Goal: Transaction & Acquisition: Purchase product/service

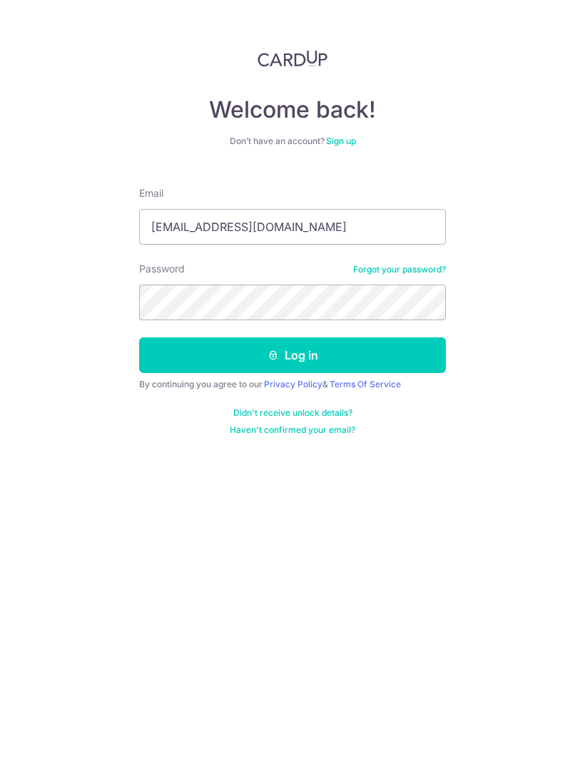
type input "[EMAIL_ADDRESS][DOMAIN_NAME]"
click at [375, 362] on button "Log in" at bounding box center [292, 355] width 307 height 36
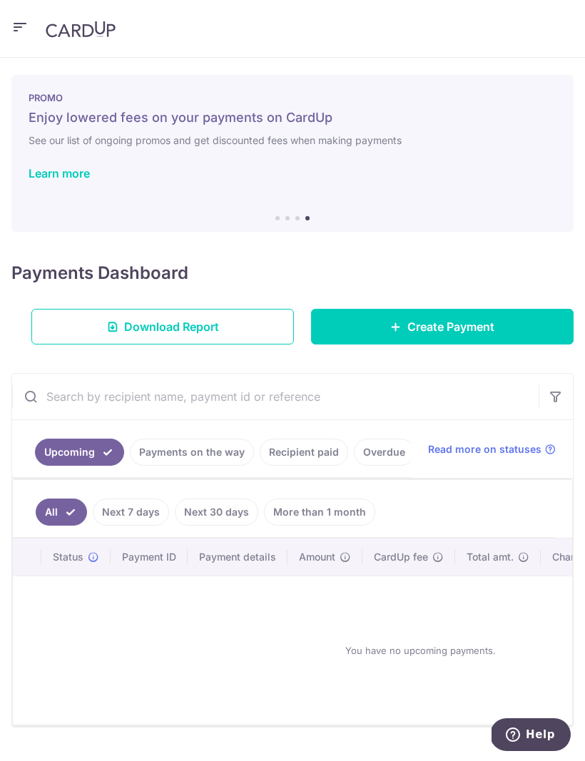
click at [495, 322] on link "Create Payment" at bounding box center [442, 327] width 263 height 36
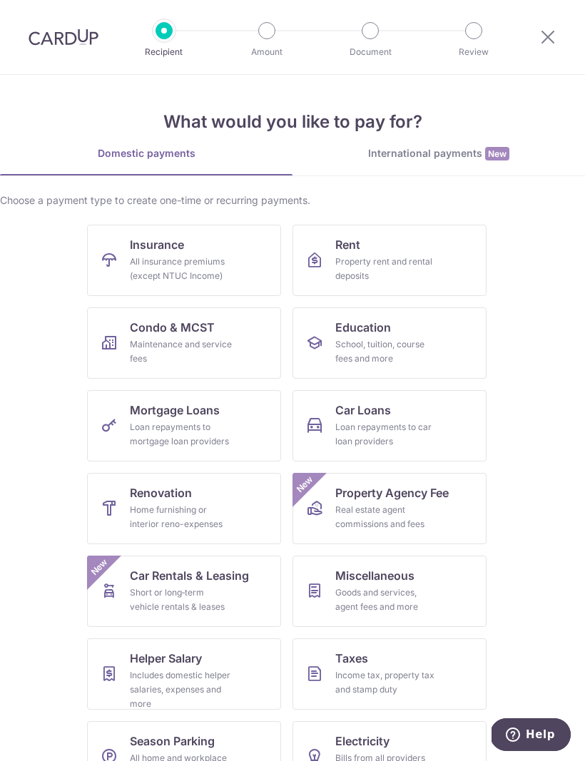
click at [220, 432] on div "Loan repayments to mortgage loan providers" at bounding box center [181, 434] width 103 height 29
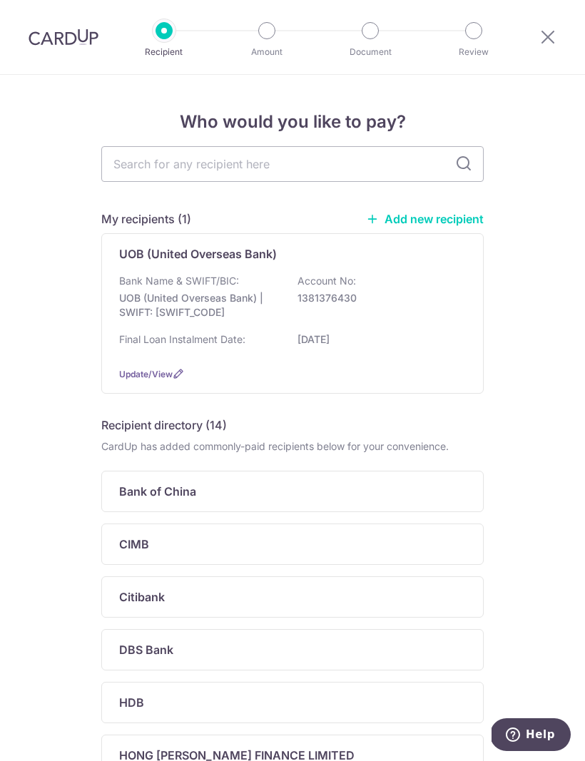
click at [417, 332] on div "Bank Name & SWIFT/BIC: UOB (United Overseas Bank) | SWIFT: UOVBSGSGXXX Account …" at bounding box center [292, 314] width 347 height 81
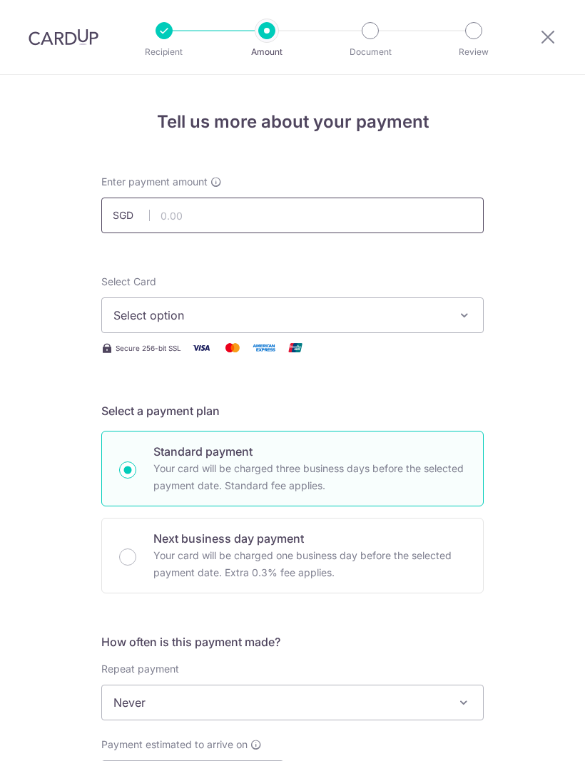
click at [422, 220] on input "text" at bounding box center [292, 216] width 382 height 36
click at [399, 222] on input "text" at bounding box center [292, 216] width 382 height 36
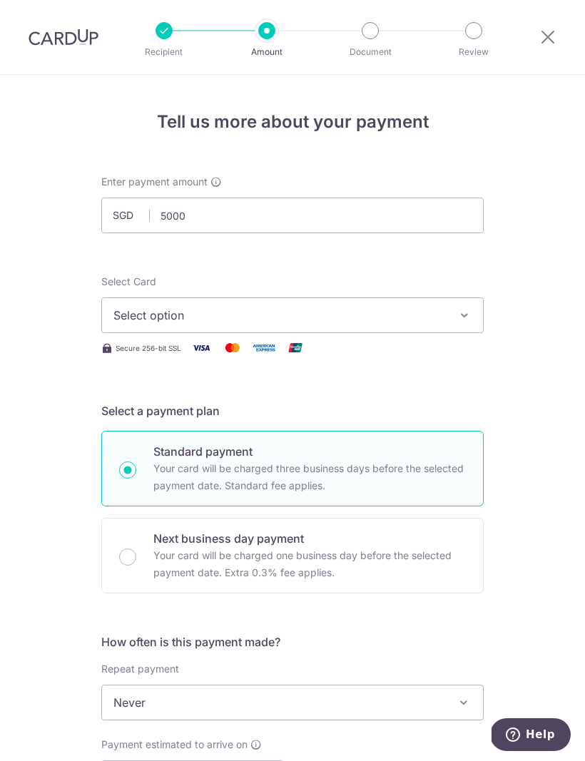
click at [462, 312] on icon "button" at bounding box center [464, 315] width 14 height 14
type input "5,000.00"
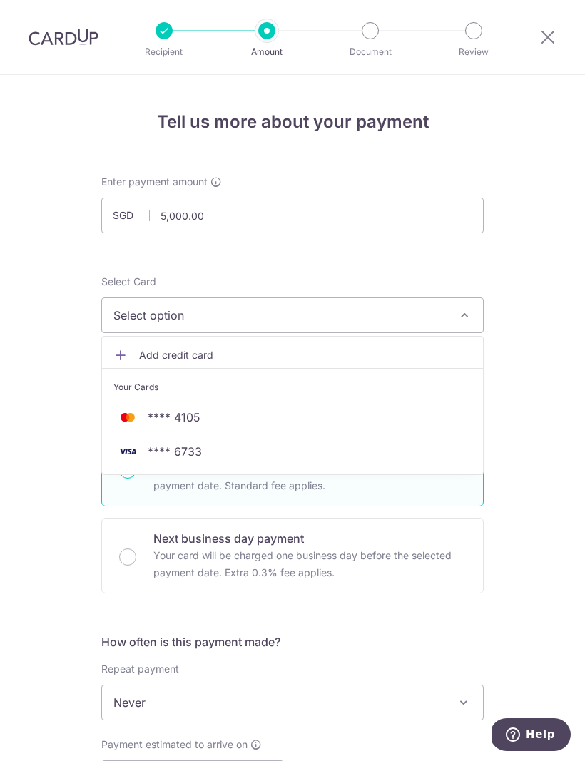
click at [204, 449] on span "**** 6733" at bounding box center [292, 451] width 358 height 17
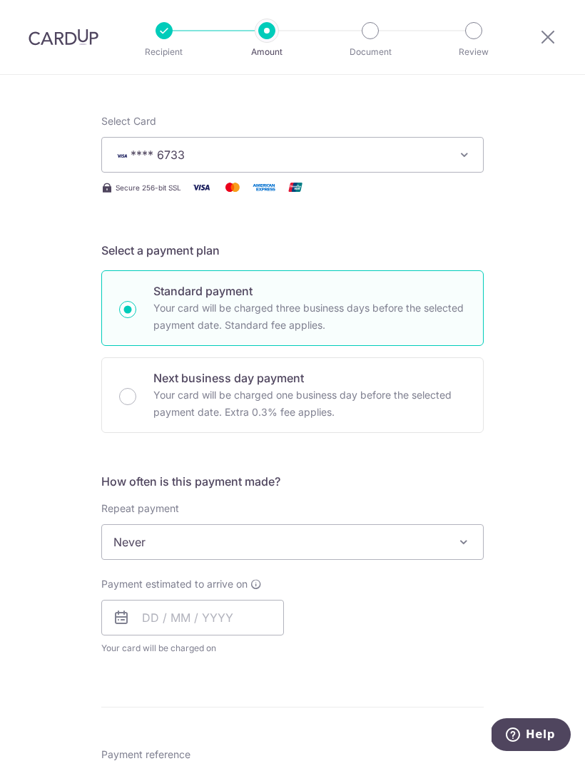
scroll to position [161, 0]
click at [464, 547] on span at bounding box center [463, 541] width 17 height 17
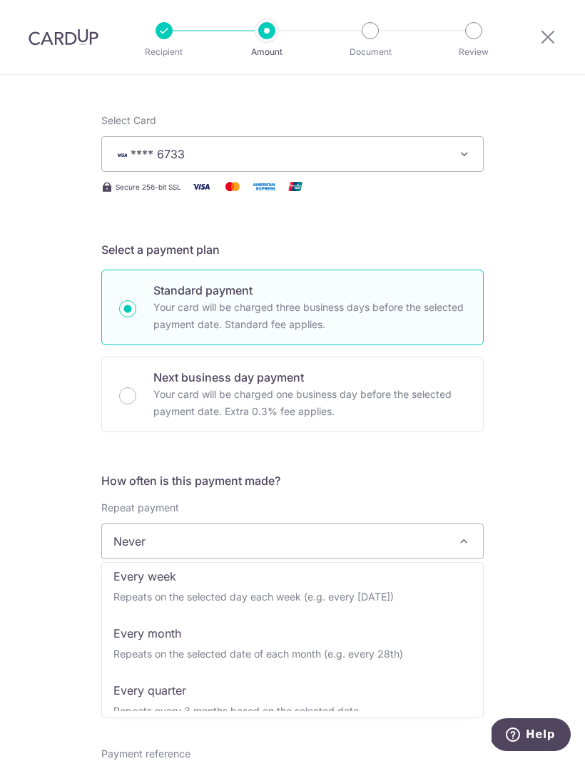
scroll to position [72, 0]
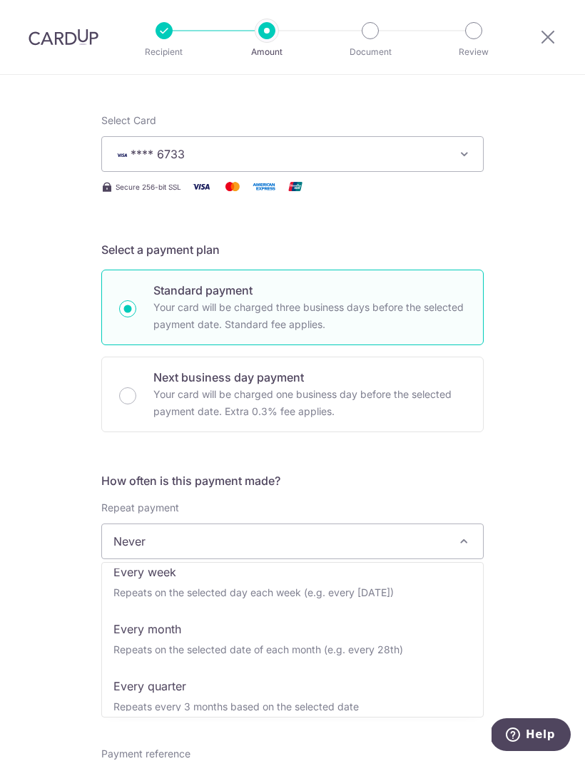
select select "3"
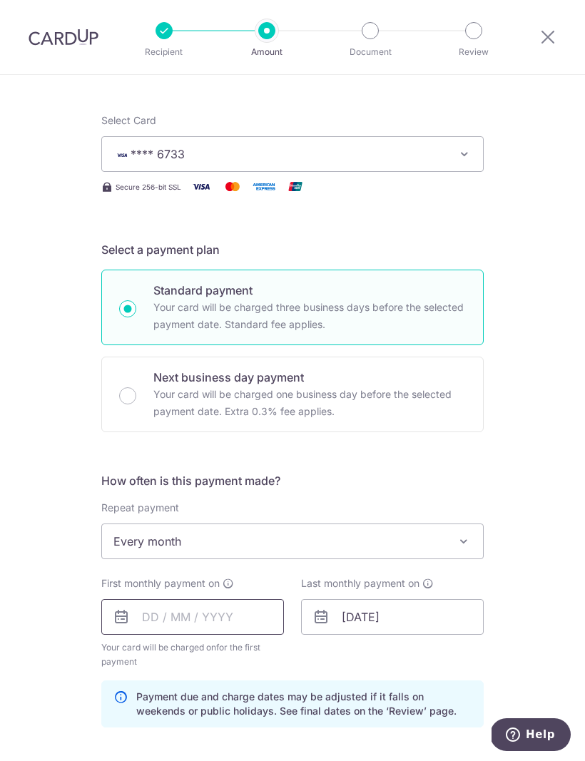
click at [254, 628] on input "text" at bounding box center [192, 617] width 183 height 36
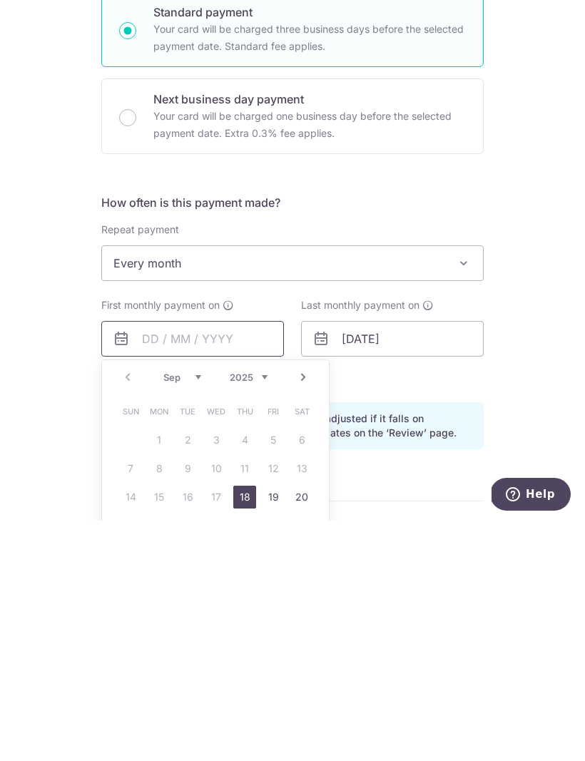
scroll to position [204, 0]
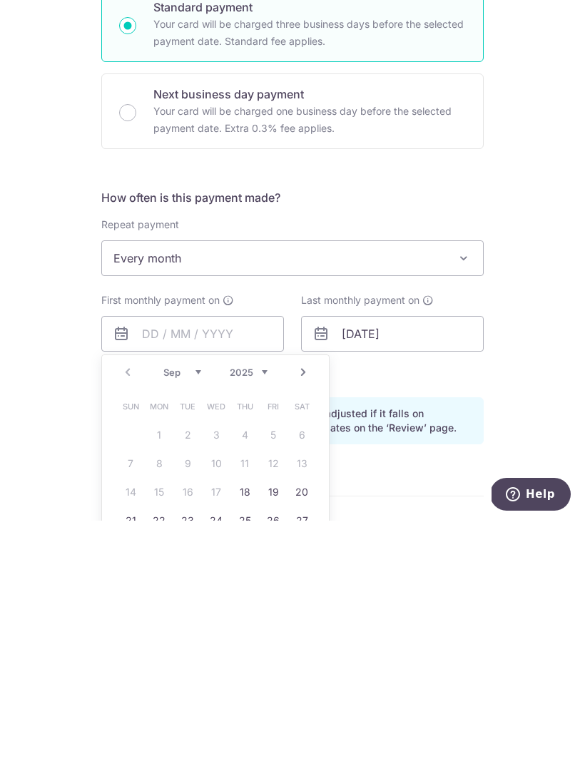
type input "30/09/2025"
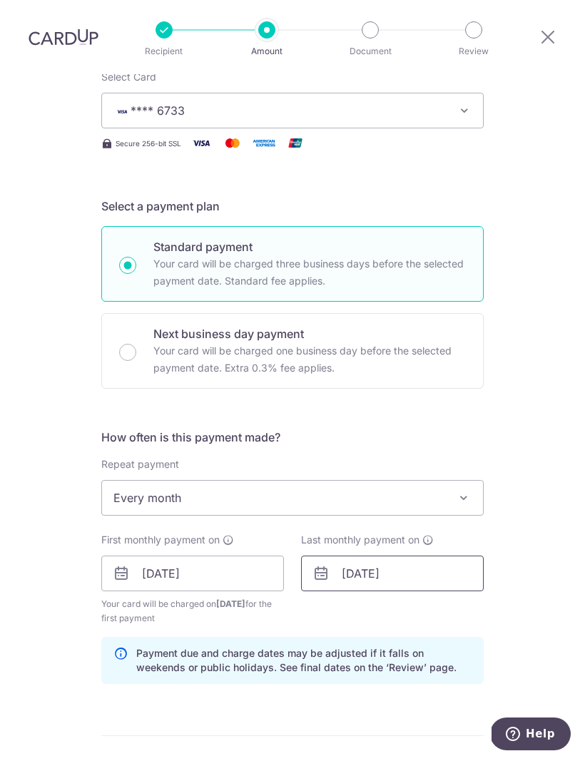
click at [462, 556] on input "01/09/2026" at bounding box center [392, 574] width 183 height 36
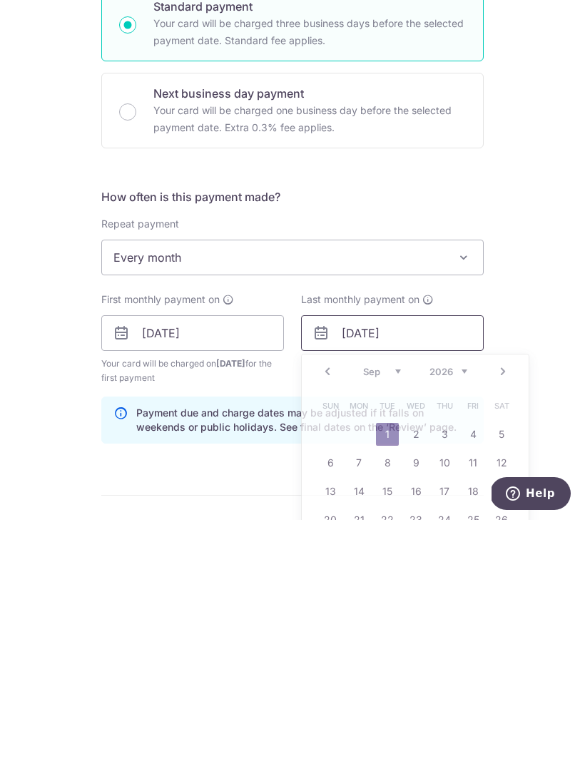
scroll to position [49, 0]
click at [464, 607] on select "2024 2025 2026 2027 2028 2029 2030 2031 2032 2033 2034 2035" at bounding box center [448, 612] width 38 height 11
click at [396, 607] on select "Jan Feb Mar Apr May Jun Jul Aug Sep Oct Nov Dec" at bounding box center [382, 612] width 38 height 11
click at [397, 607] on select "Jan Feb Mar Apr May Jun Jul Aug Sep Oct Nov Dec" at bounding box center [382, 612] width 38 height 11
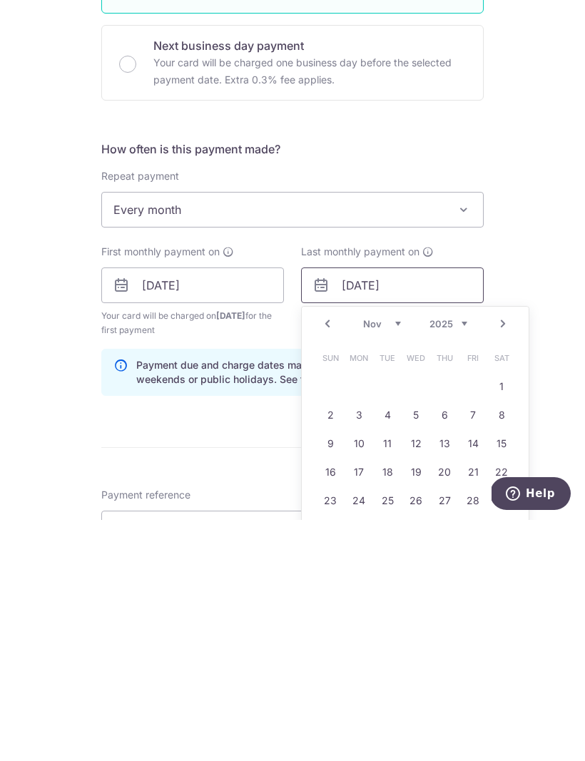
scroll to position [255, 0]
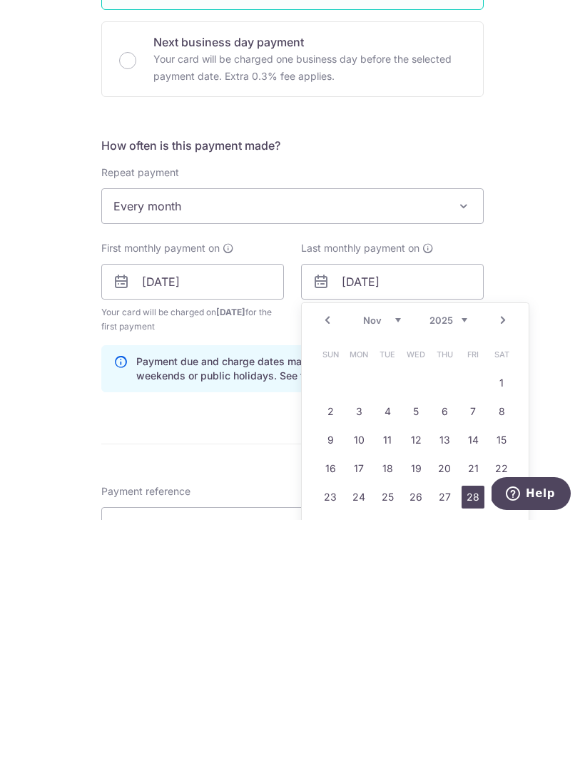
click at [478, 727] on link "28" at bounding box center [473, 738] width 23 height 23
type input "28/11/2025"
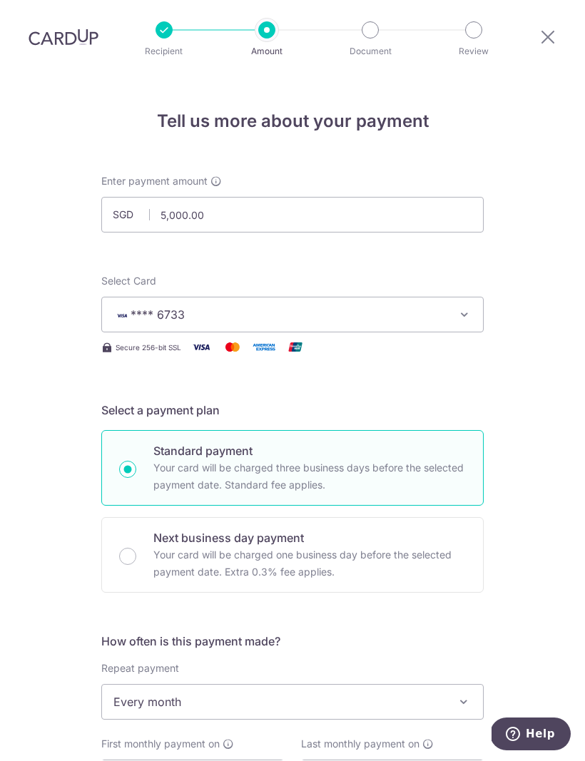
scroll to position [0, 0]
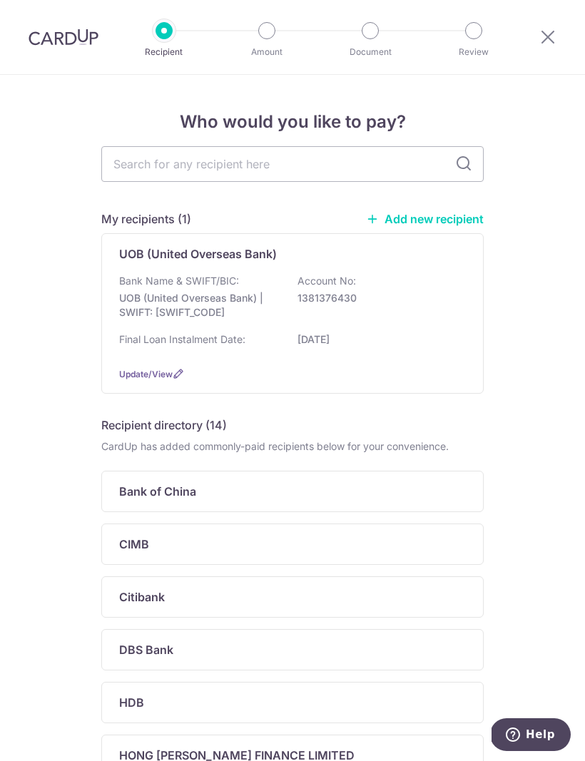
scroll to position [-1, 0]
click at [73, 30] on img at bounding box center [64, 37] width 70 height 17
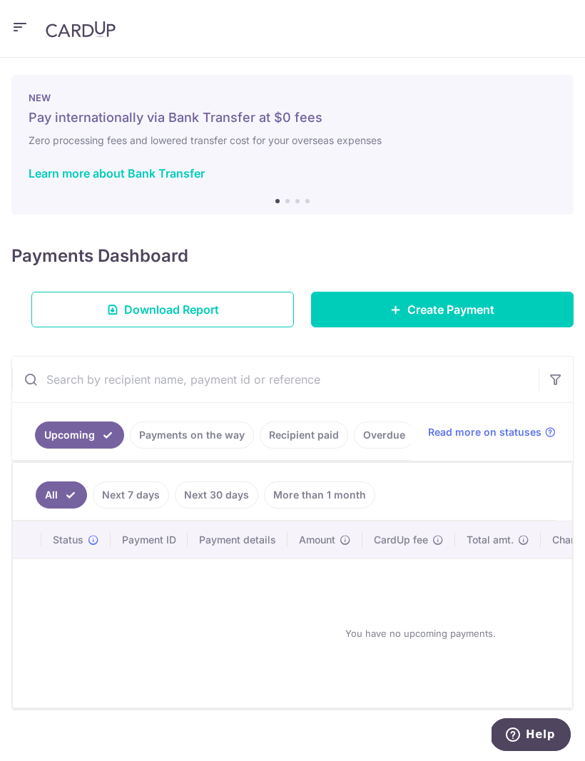
click at [312, 432] on link "Recipient paid" at bounding box center [304, 435] width 88 height 27
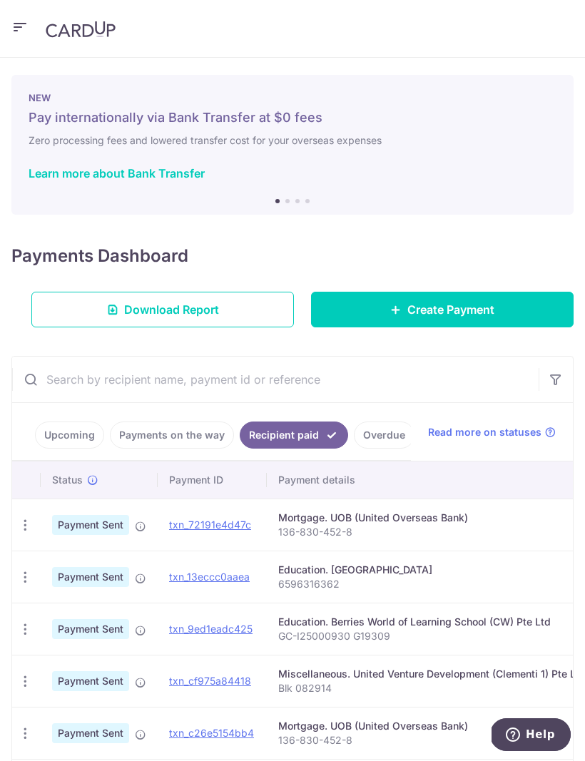
click at [477, 306] on span "Create Payment" at bounding box center [450, 309] width 87 height 17
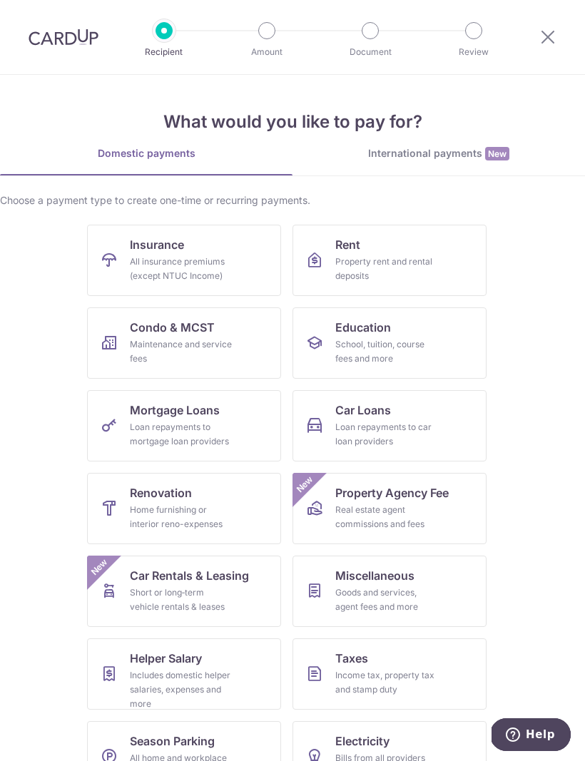
click at [228, 426] on div "Loan repayments to mortgage loan providers" at bounding box center [181, 434] width 103 height 29
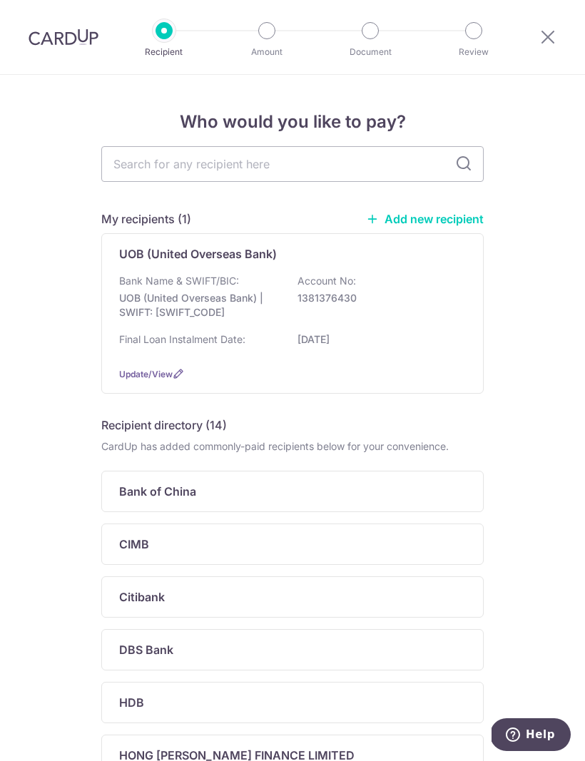
click at [422, 330] on div "Bank Name & SWIFT/BIC: UOB (United Overseas Bank) | SWIFT: UOVBSGSGXXX Account …" at bounding box center [292, 314] width 347 height 81
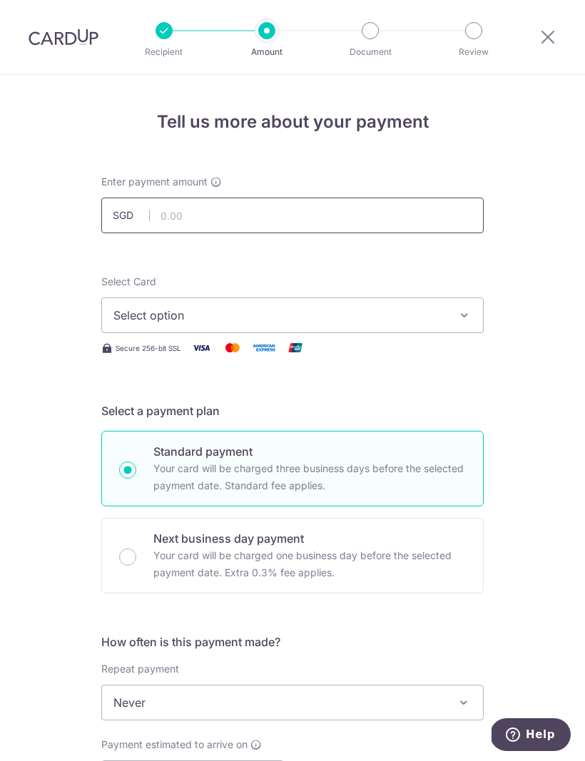
click at [425, 205] on input "text" at bounding box center [292, 216] width 382 height 36
click at [459, 312] on icon "button" at bounding box center [464, 315] width 14 height 14
type input "5,000.00"
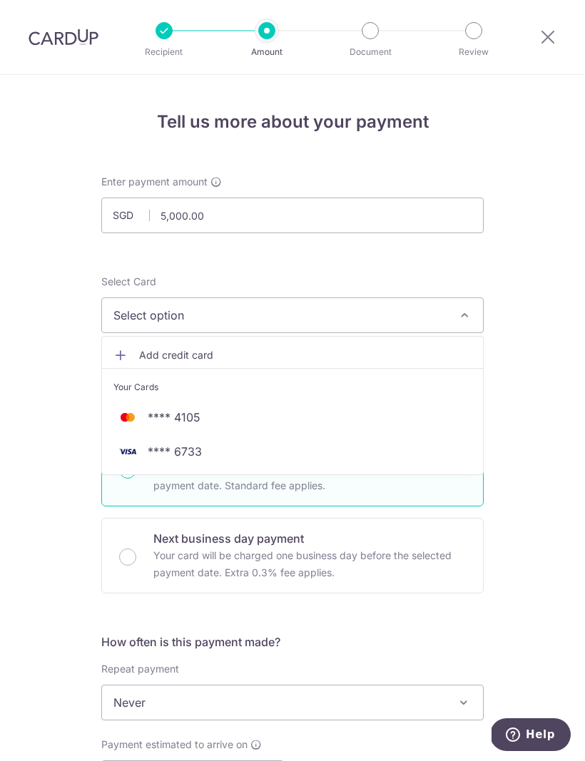
click at [223, 444] on span "**** 6733" at bounding box center [292, 451] width 358 height 17
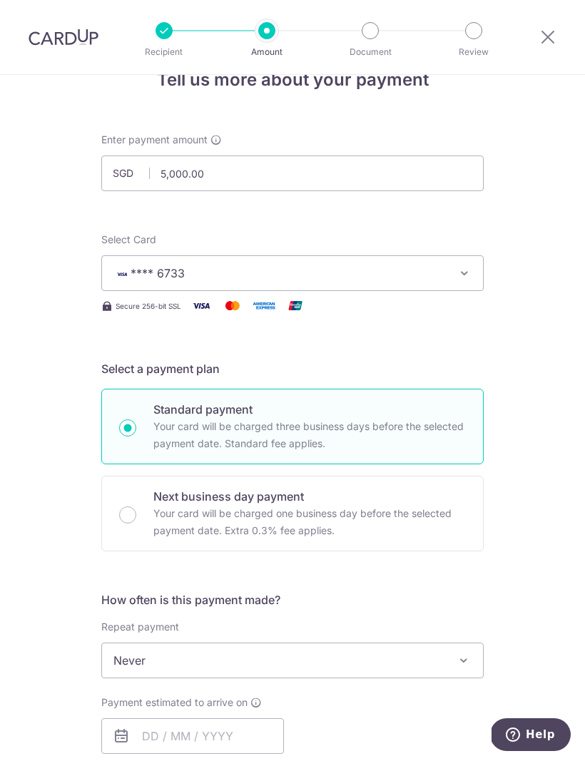
scroll to position [47, 0]
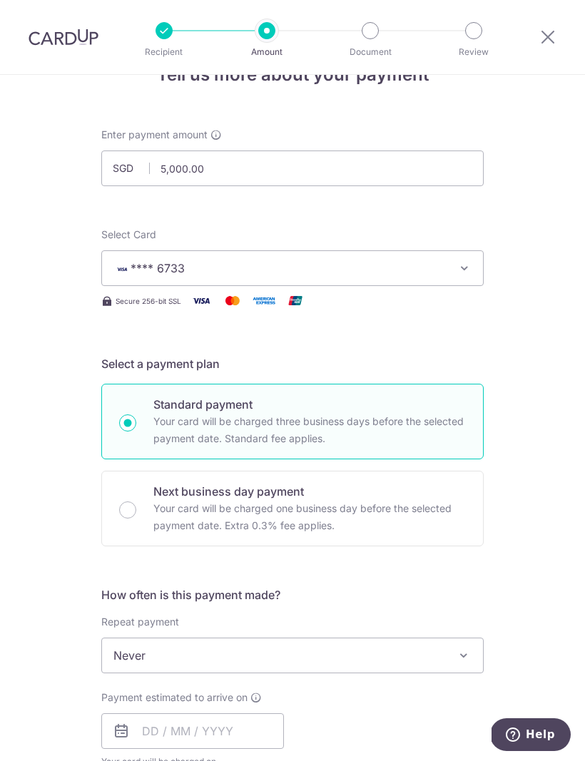
click at [457, 651] on span at bounding box center [463, 655] width 17 height 17
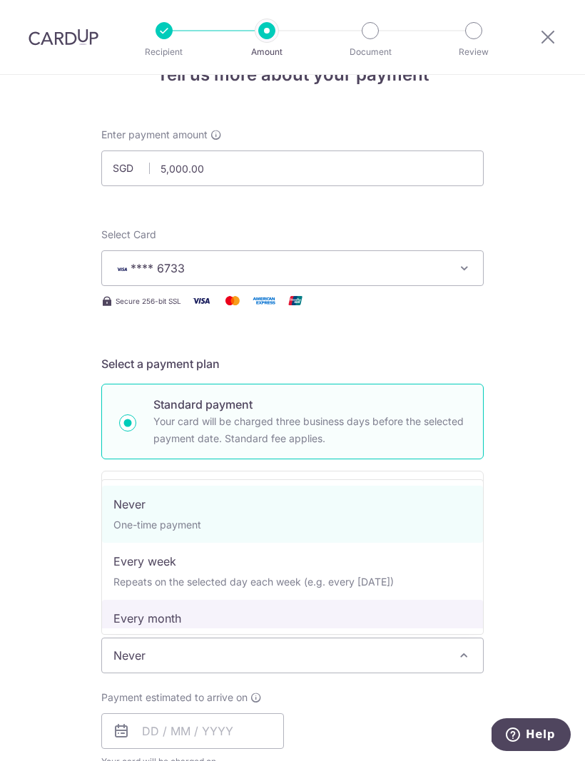
select select "3"
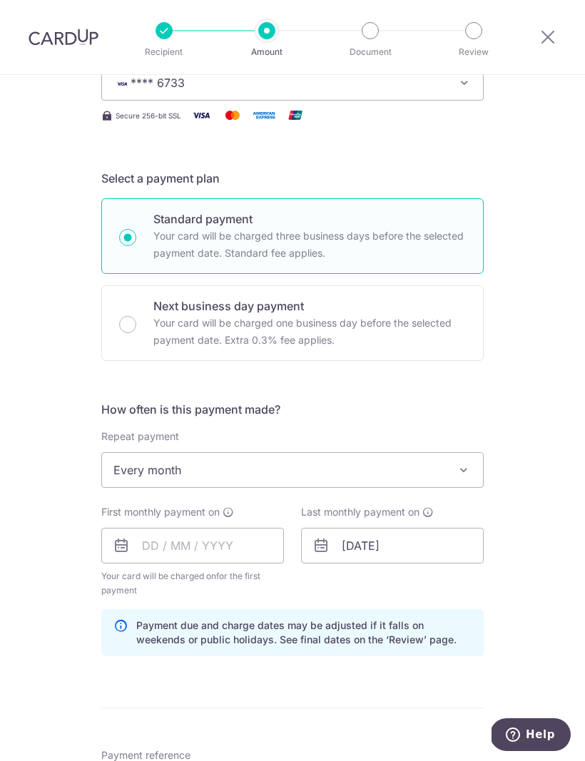
scroll to position [233, 0]
click at [248, 544] on input "text" at bounding box center [192, 546] width 183 height 36
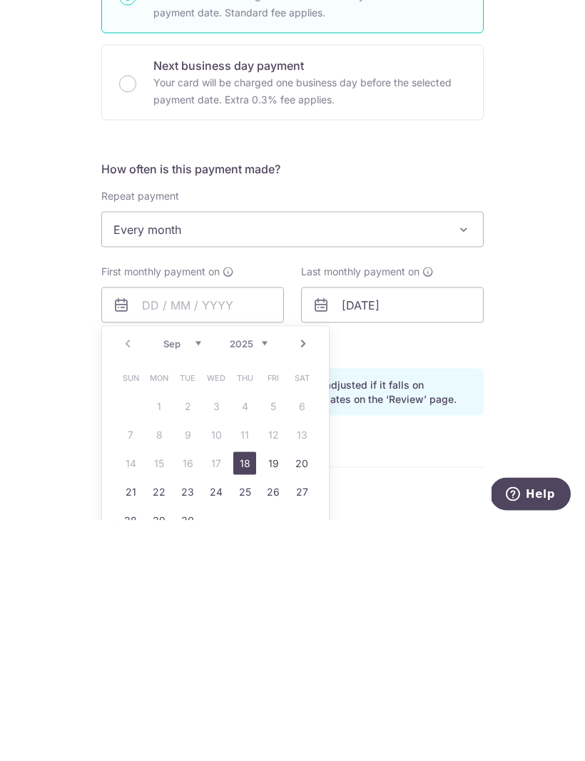
click at [163, 750] on link "29" at bounding box center [159, 761] width 23 height 23
type input "29/09/2025"
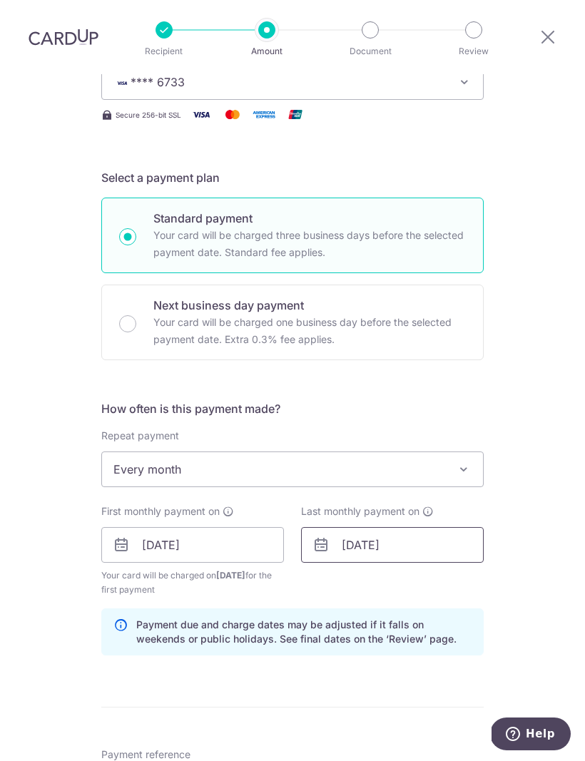
click at [455, 528] on input "01/09/2026" at bounding box center [392, 546] width 183 height 36
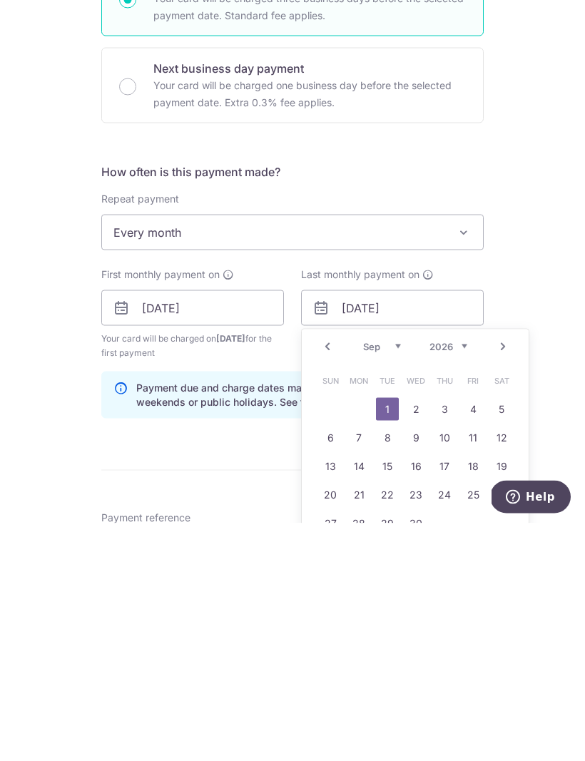
click at [462, 579] on select "2024 2025 2026 2027 2028 2029 2030 2031 2032 2033 2034 2035" at bounding box center [448, 584] width 38 height 11
click at [447, 528] on input "01/09/2026" at bounding box center [392, 546] width 183 height 36
click at [464, 579] on select "2024 2025 2026 2027 2028 2029 2030 2031 2032 2033 2034 2035" at bounding box center [448, 584] width 38 height 11
click at [478, 567] on div "Prev Next Jan Feb Mar Apr May Jun Jul Aug Sep Oct Nov Dec 2024 2025 2026 2027 2…" at bounding box center [415, 584] width 227 height 34
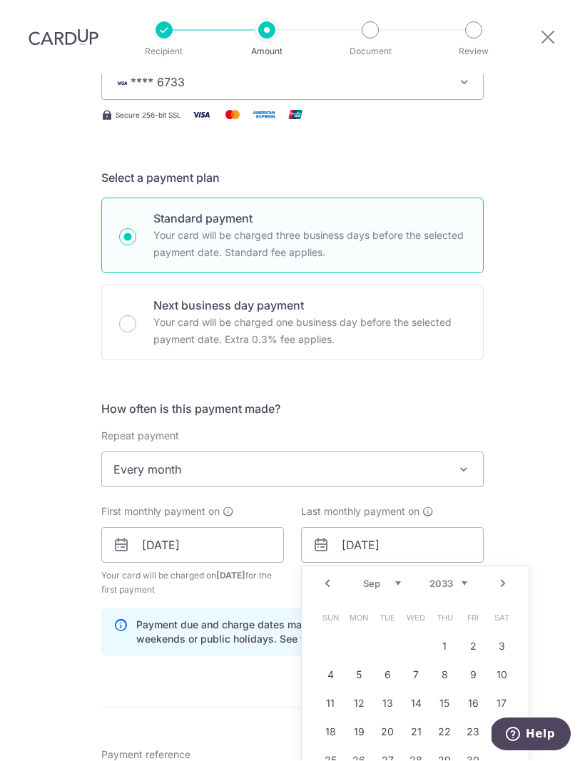
click at [454, 579] on select "2024 2025 2026 2027 2028 2029 2030 2031 2032 2033 2034 2035" at bounding box center [448, 584] width 38 height 11
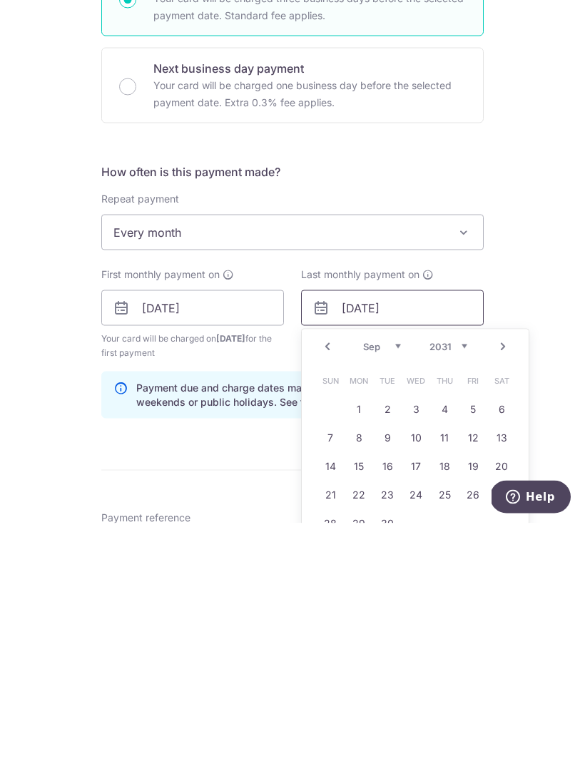
click at [434, 528] on input "01/09/2026" at bounding box center [392, 546] width 183 height 36
click at [394, 579] on select "Jan Feb Mar Apr May Jun Jul Aug Sep Oct Nov Dec" at bounding box center [382, 584] width 38 height 11
click at [474, 750] on link "28" at bounding box center [473, 761] width 23 height 23
type input "28/11/2025"
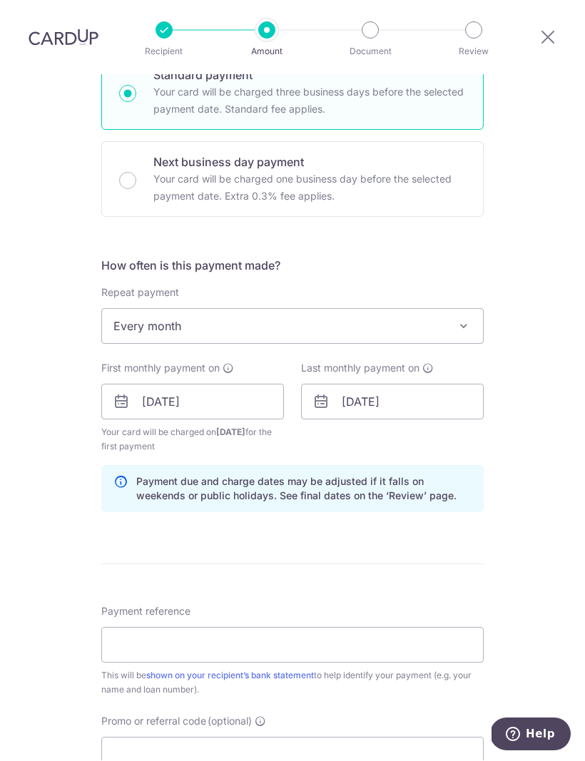
scroll to position [379, 0]
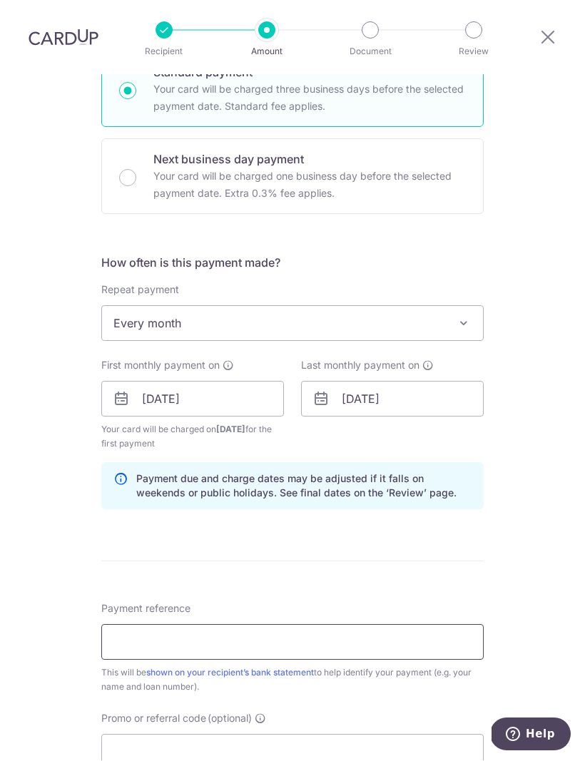
click at [270, 625] on input "Payment reference" at bounding box center [292, 643] width 382 height 36
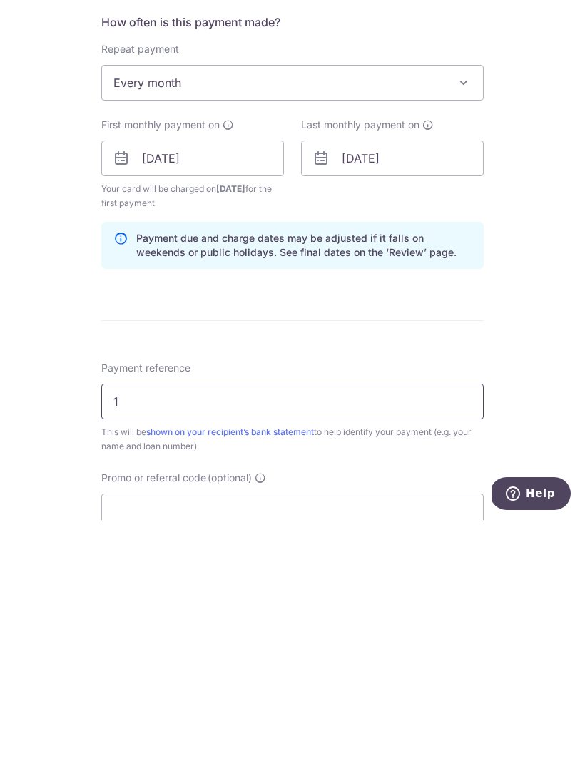
scroll to position [48, 0]
type input "136-830-452-8"
click at [376, 735] on input "Promo or referral code (optional)" at bounding box center [292, 753] width 382 height 36
click at [348, 735] on input "Promo or referral code (optional)" at bounding box center [292, 753] width 382 height 36
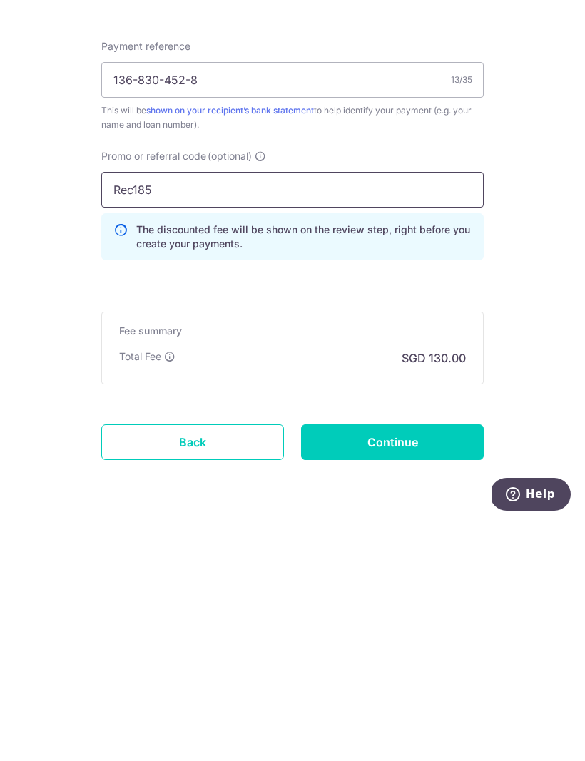
scroll to position [700, 0]
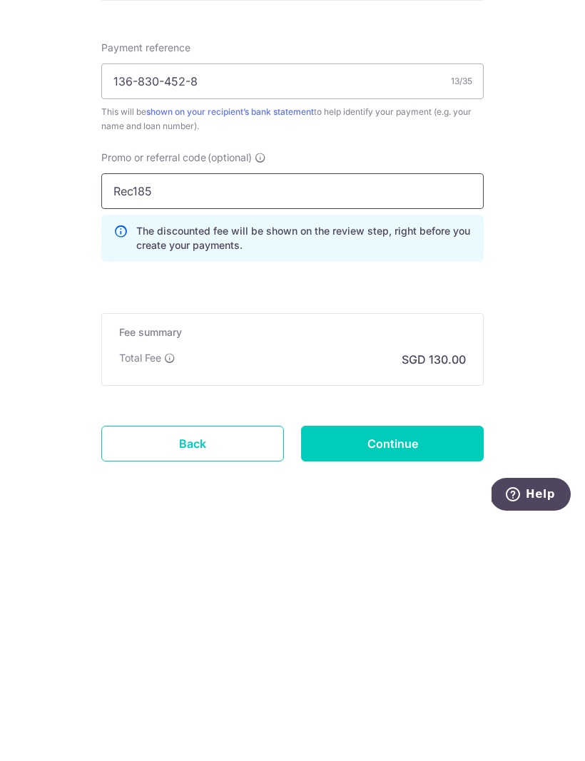
type input "Rec185"
click at [439, 666] on input "Continue" at bounding box center [392, 684] width 183 height 36
type input "Create Schedule"
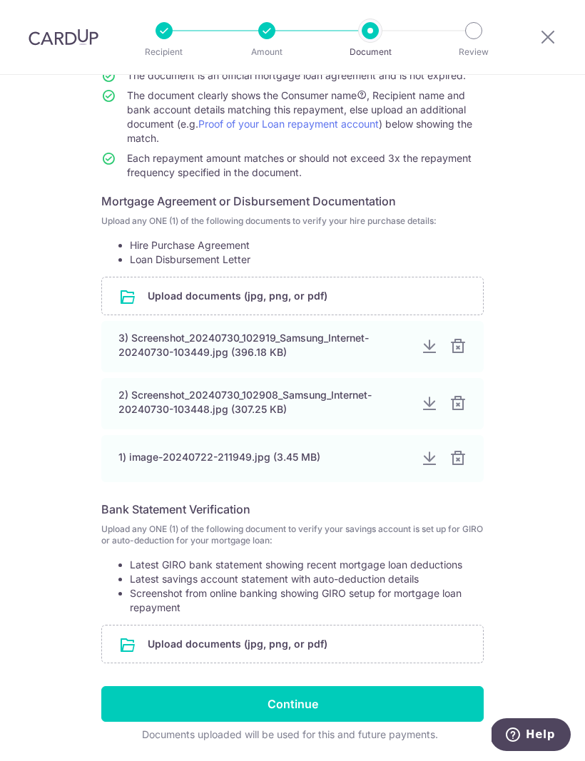
scroll to position [153, 0]
click at [427, 700] on input "Continue" at bounding box center [292, 704] width 382 height 36
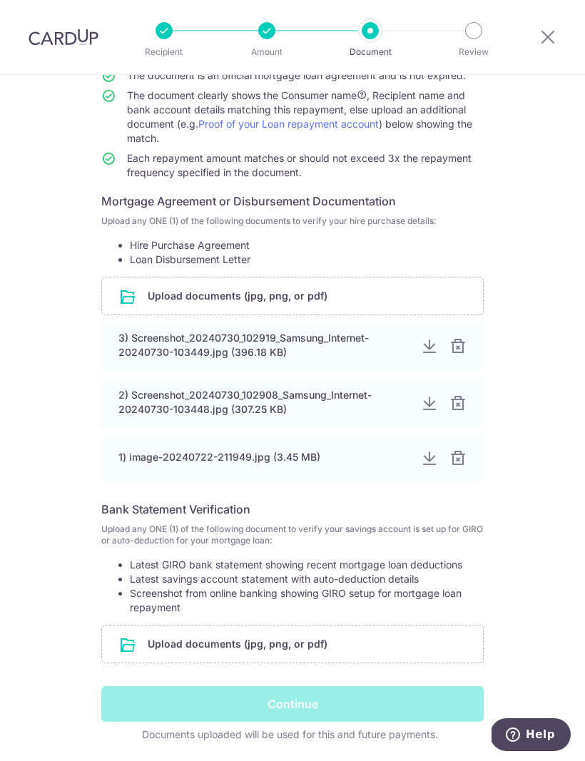
click at [388, 702] on div "Continue" at bounding box center [292, 704] width 399 height 36
click at [306, 700] on div "Continue" at bounding box center [292, 704] width 399 height 36
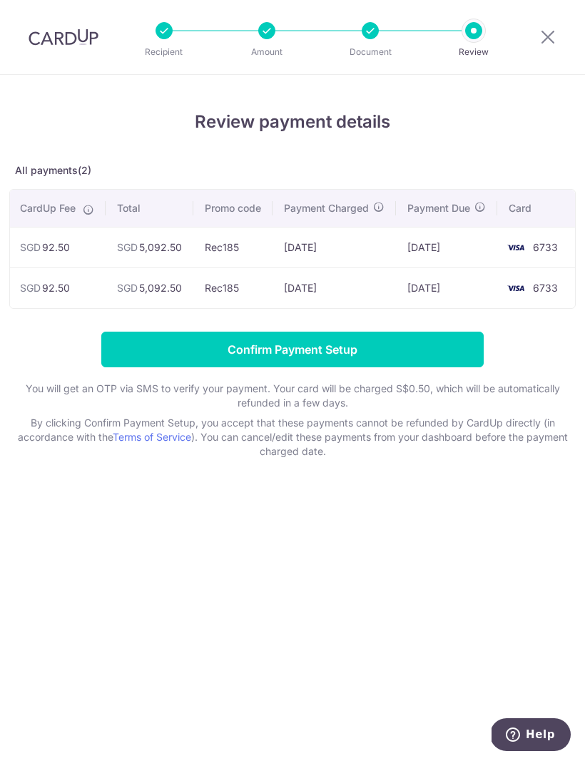
scroll to position [0, 261]
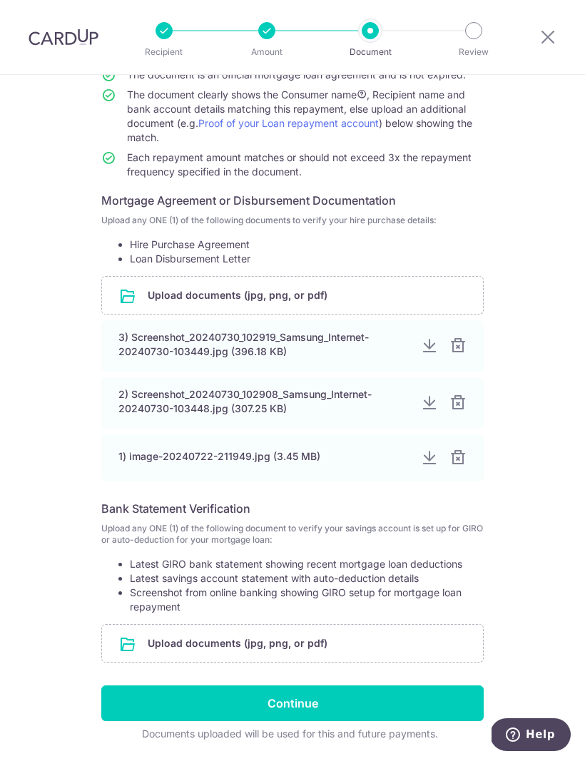
scroll to position [153, 0]
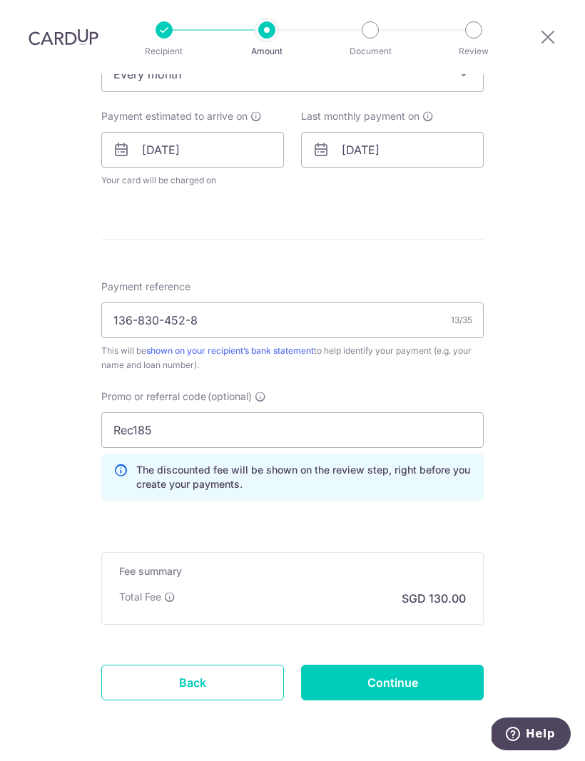
scroll to position [627, 0]
click at [443, 666] on input "Continue" at bounding box center [392, 684] width 183 height 36
type input "Update Schedule"
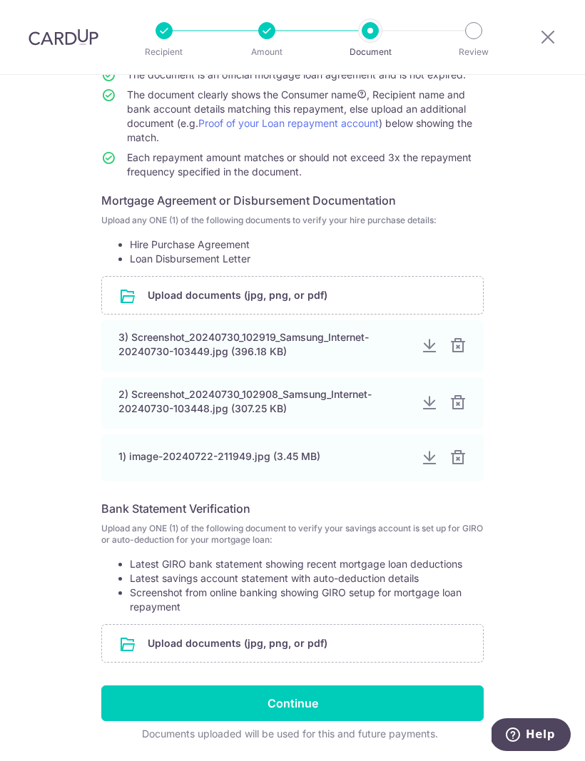
scroll to position [153, 0]
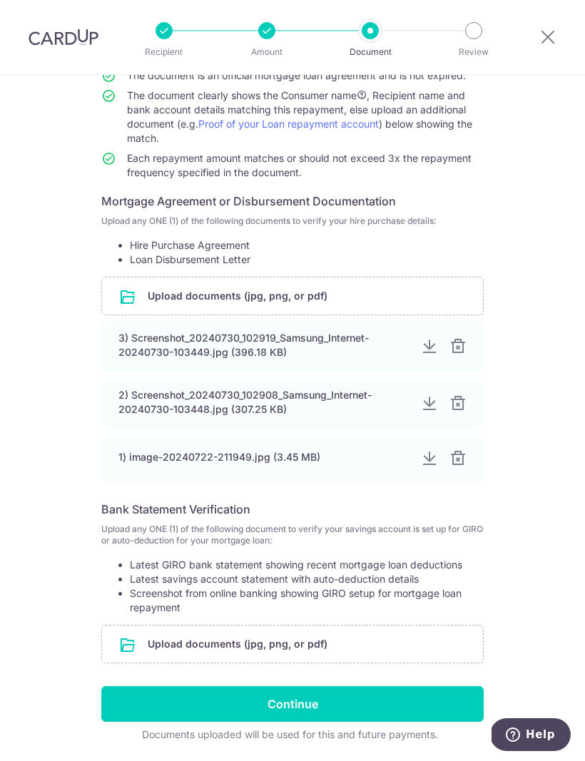
click at [404, 699] on input "Continue" at bounding box center [292, 704] width 382 height 36
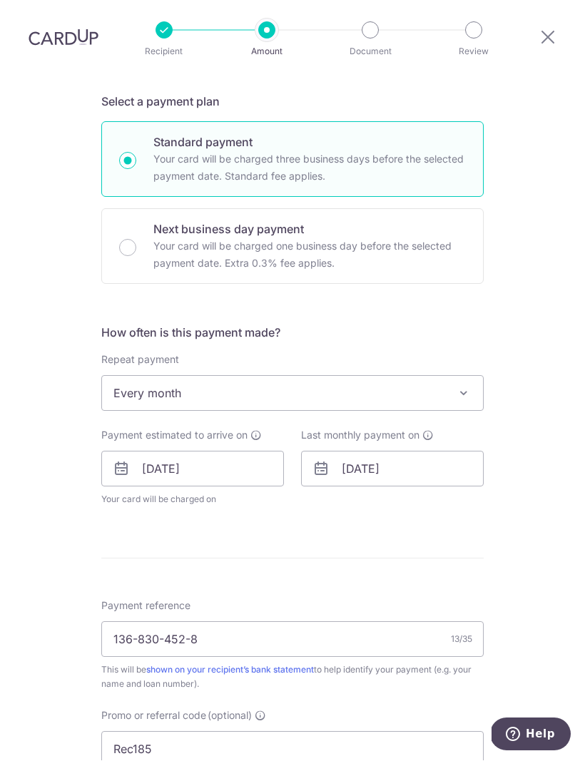
scroll to position [310, 0]
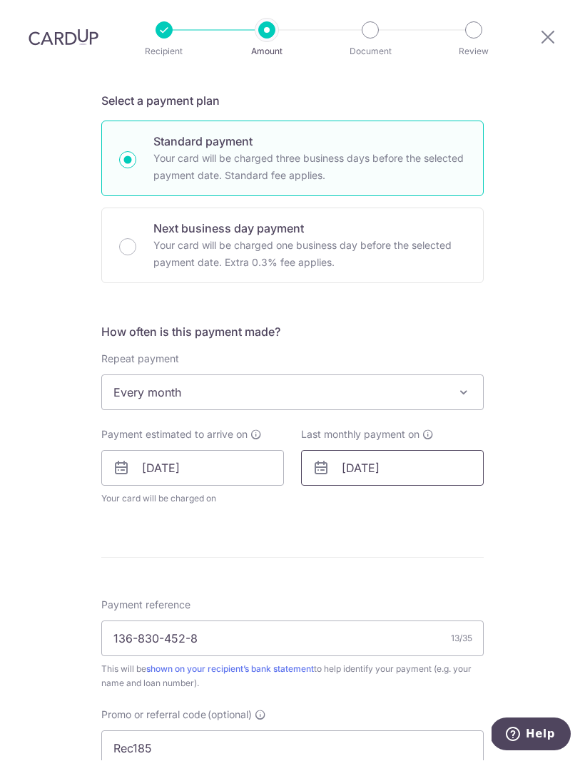
click at [446, 451] on input "[DATE]" at bounding box center [392, 469] width 183 height 36
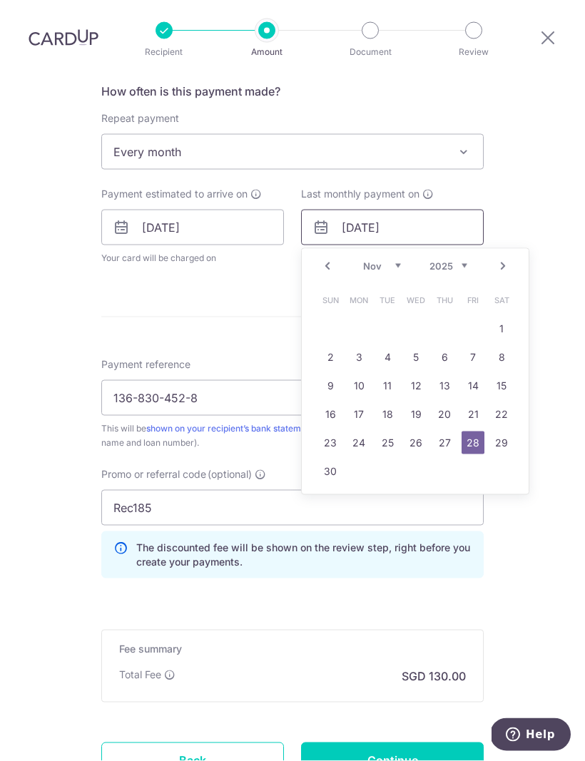
scroll to position [552, 0]
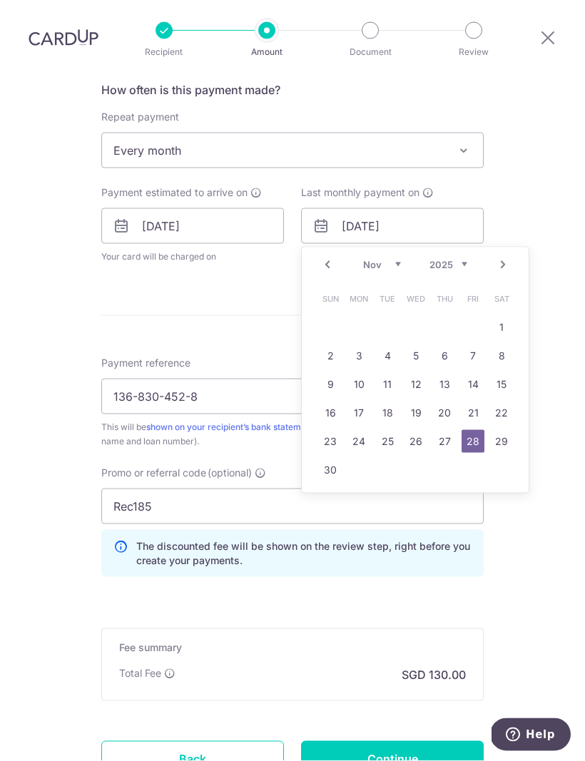
click at [399, 259] on select "Sep Oct Nov Dec" at bounding box center [382, 264] width 38 height 11
click at [389, 430] on link "30" at bounding box center [387, 441] width 23 height 23
type input "[DATE]"
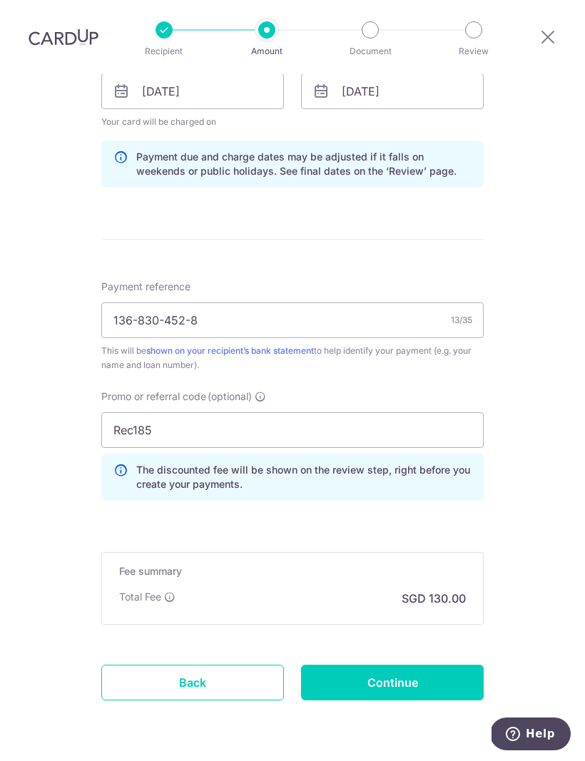
scroll to position [686, 0]
click at [437, 666] on input "Continue" at bounding box center [392, 684] width 183 height 36
type input "Update Schedule"
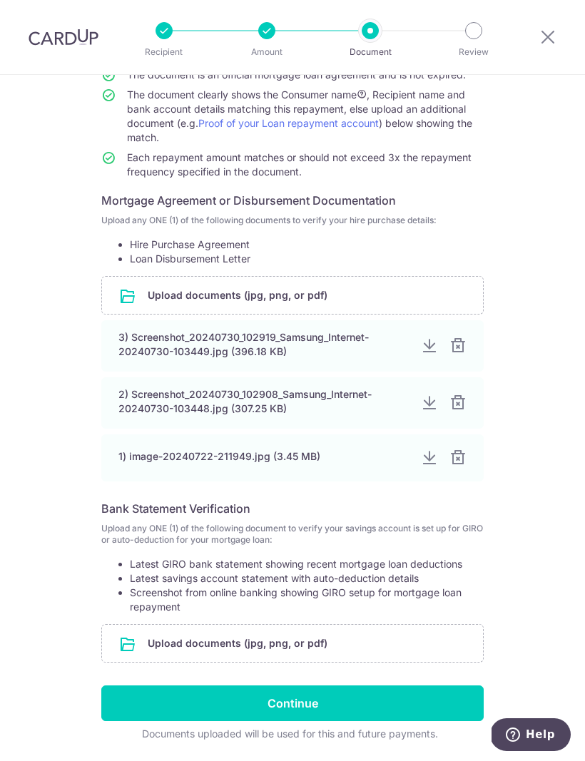
click at [425, 698] on input "Continue" at bounding box center [292, 704] width 382 height 36
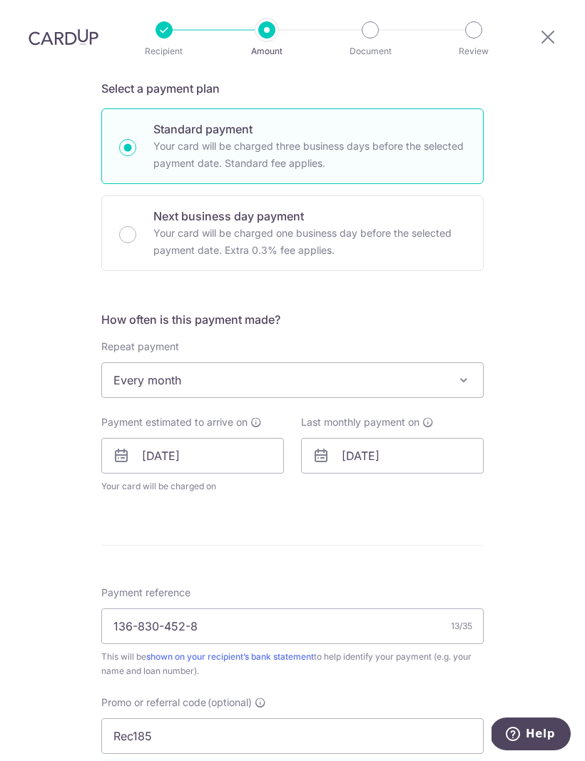
scroll to position [342, 0]
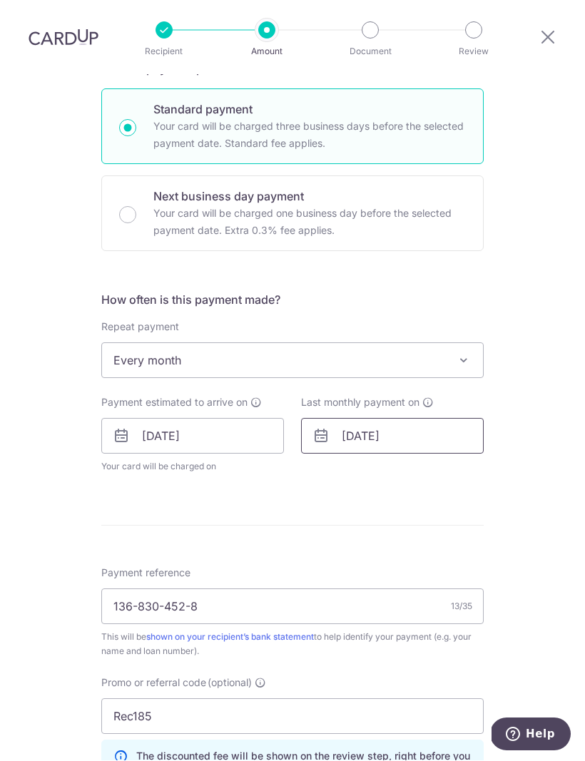
click at [429, 419] on input "[DATE]" at bounding box center [392, 437] width 183 height 36
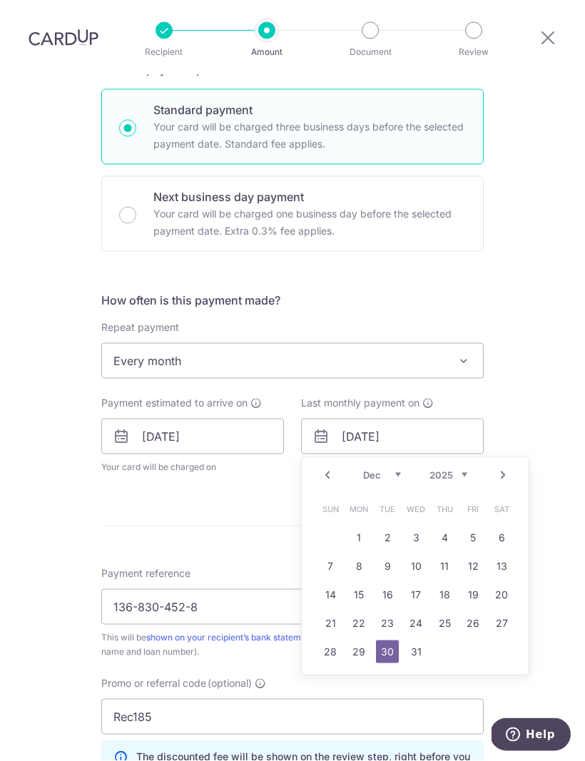
click at [396, 469] on select "Sep Oct Nov Dec" at bounding box center [382, 474] width 38 height 11
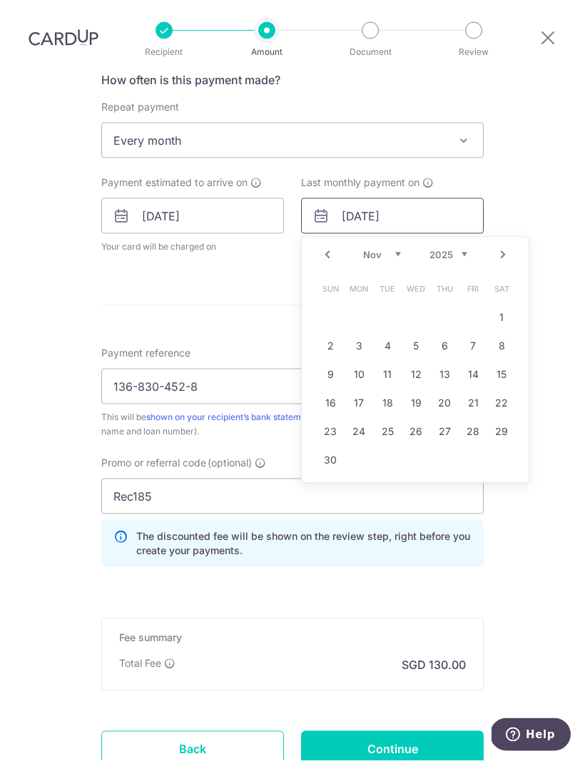
scroll to position [563, 0]
click at [505, 419] on link "29" at bounding box center [501, 430] width 23 height 23
type input "[DATE]"
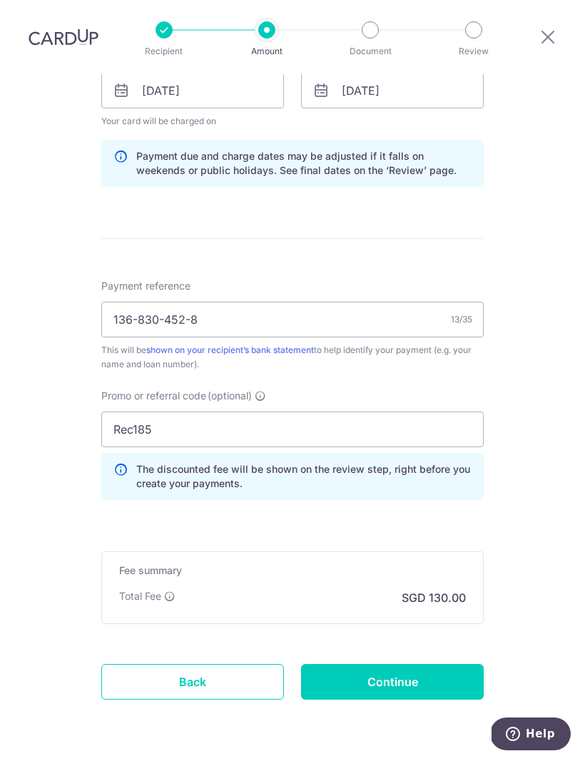
scroll to position [686, 0]
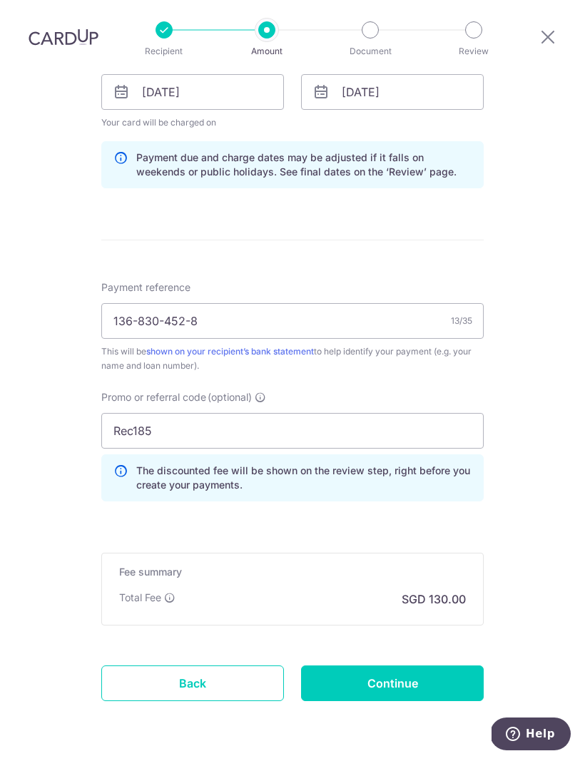
click at [422, 666] on input "Continue" at bounding box center [392, 684] width 183 height 36
type input "Update Schedule"
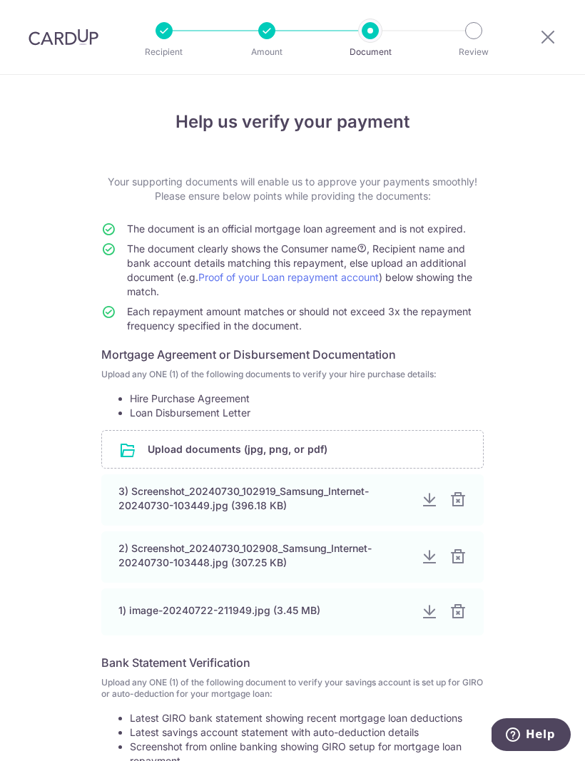
scroll to position [168, 0]
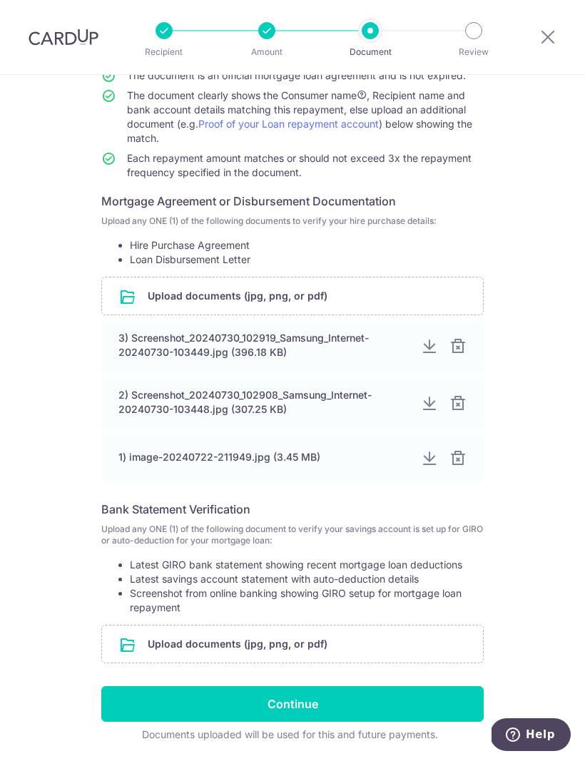
click at [407, 707] on input "Continue" at bounding box center [292, 704] width 382 height 36
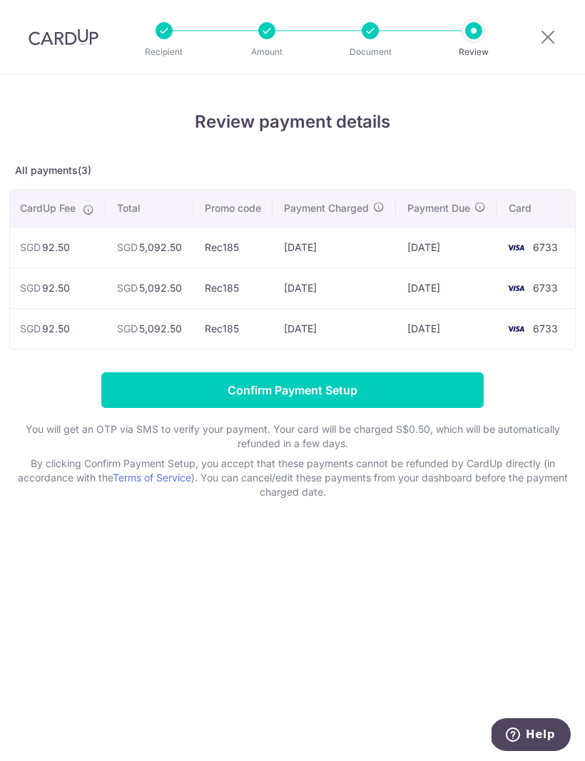
scroll to position [0, 261]
click at [422, 391] on input "Confirm Payment Setup" at bounding box center [292, 390] width 382 height 36
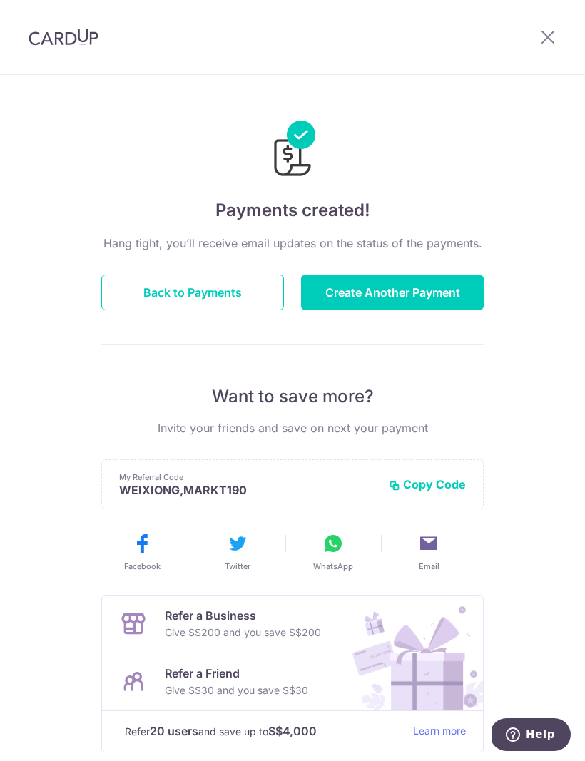
click at [440, 293] on button "Create Another Payment" at bounding box center [392, 293] width 183 height 36
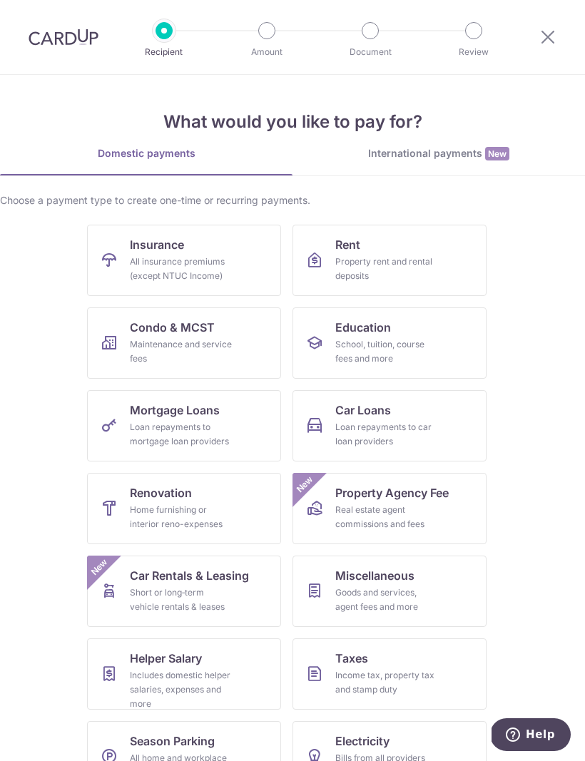
click at [70, 41] on img at bounding box center [64, 37] width 70 height 17
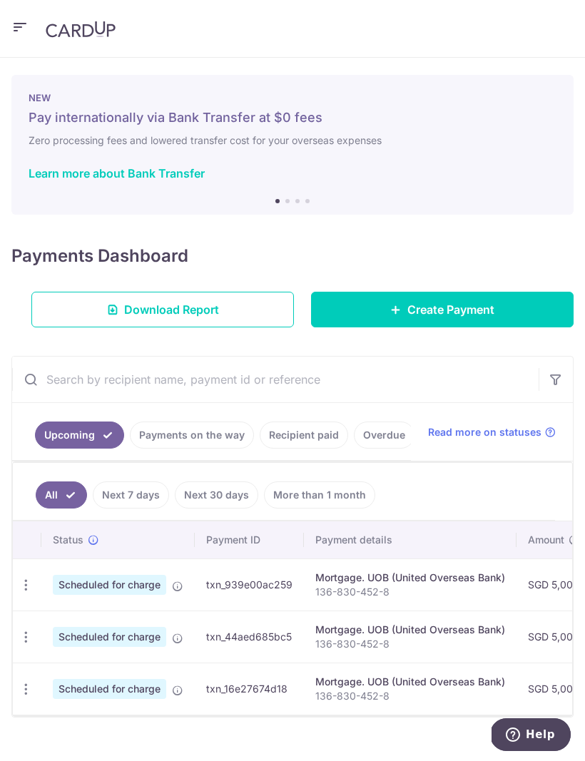
click at [307, 434] on link "Recipient paid" at bounding box center [304, 435] width 88 height 27
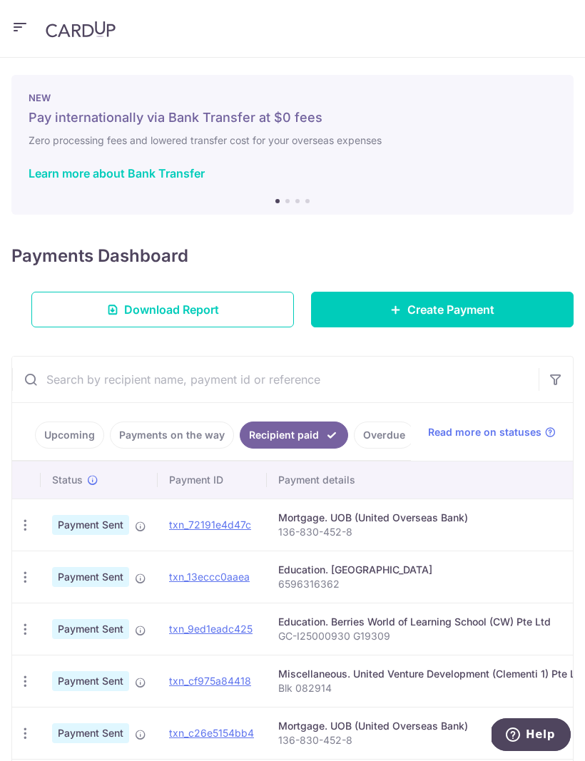
click at [511, 305] on link "Create Payment" at bounding box center [442, 310] width 263 height 36
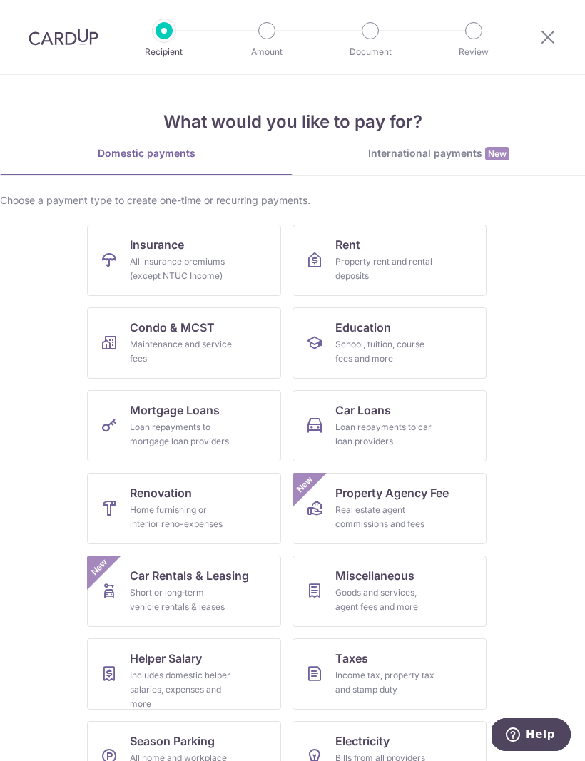
click at [212, 267] on div "All insurance premiums (except NTUC Income)" at bounding box center [181, 269] width 103 height 29
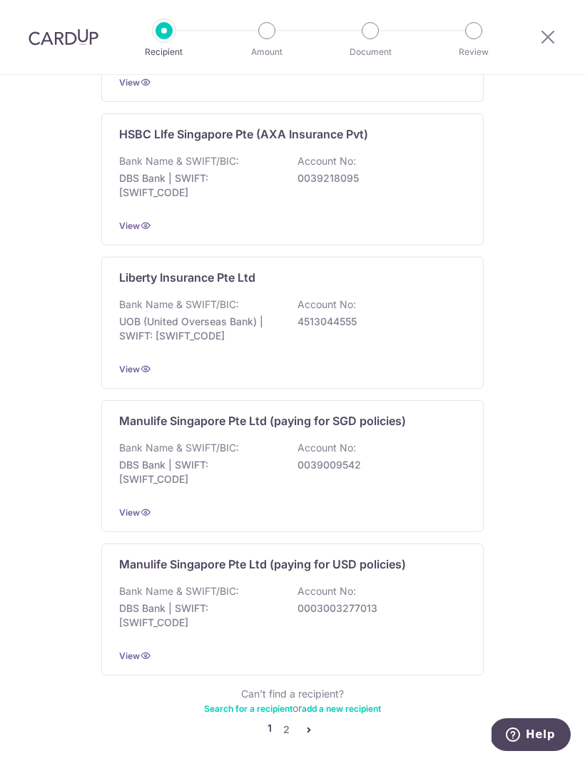
scroll to position [1145, 0]
click at [307, 725] on icon "pager" at bounding box center [308, 730] width 11 height 11
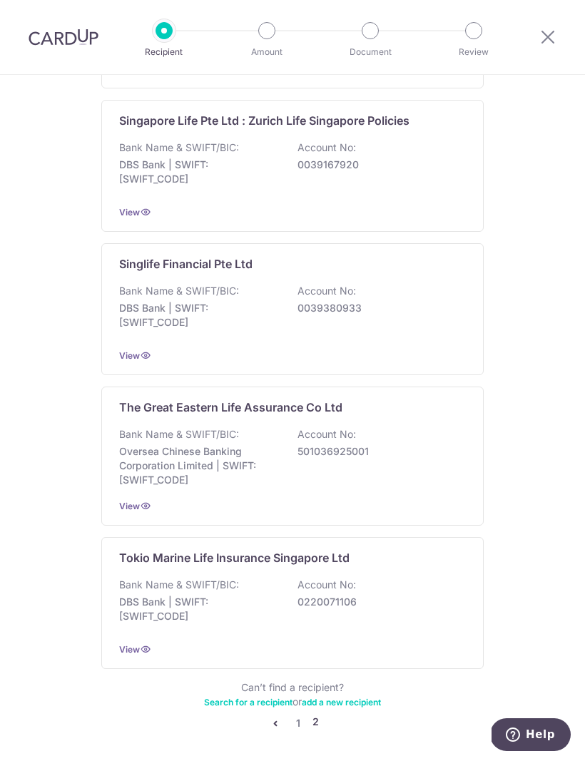
click at [355, 458] on div "Bank Name & SWIFT/BIC: Oversea Chinese Banking Corporation Limited | SWIFT: [SW…" at bounding box center [292, 457] width 347 height 60
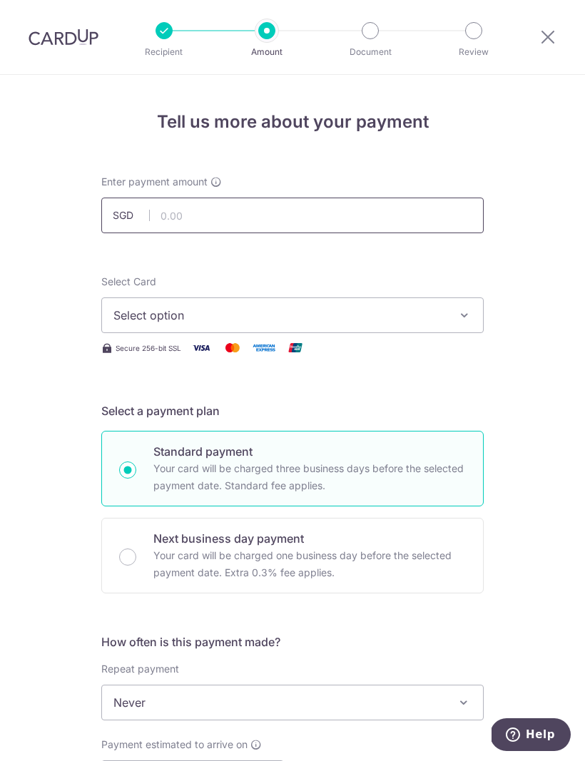
click at [366, 213] on input "text" at bounding box center [292, 216] width 382 height 36
click at [345, 321] on span "Select option" at bounding box center [279, 315] width 332 height 17
type input "1,443.00"
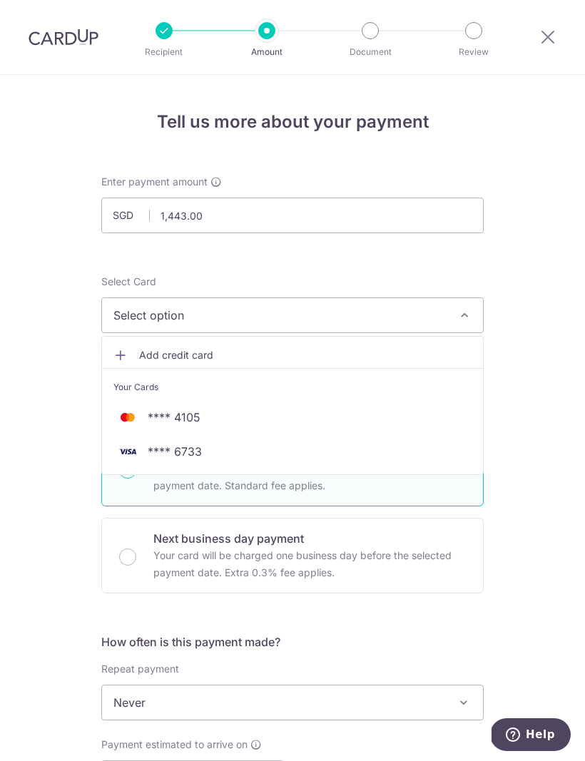
click at [225, 454] on span "**** 6733" at bounding box center [292, 451] width 358 height 17
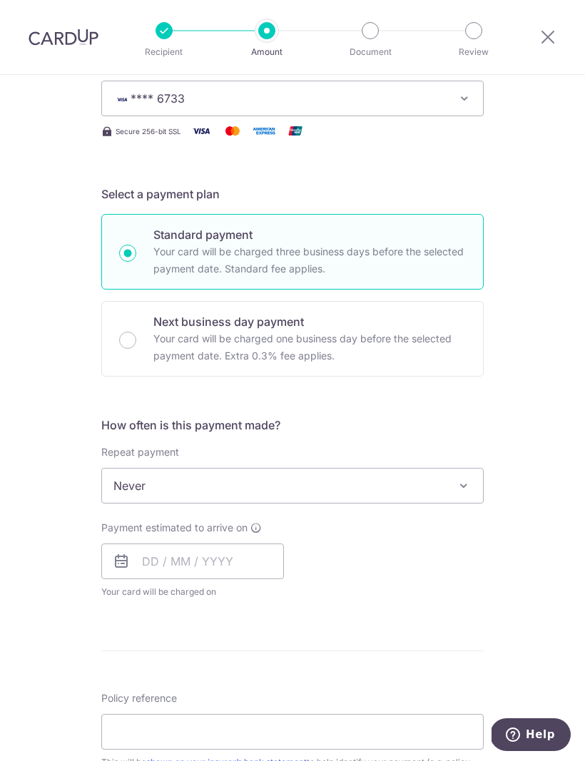
scroll to position [218, 0]
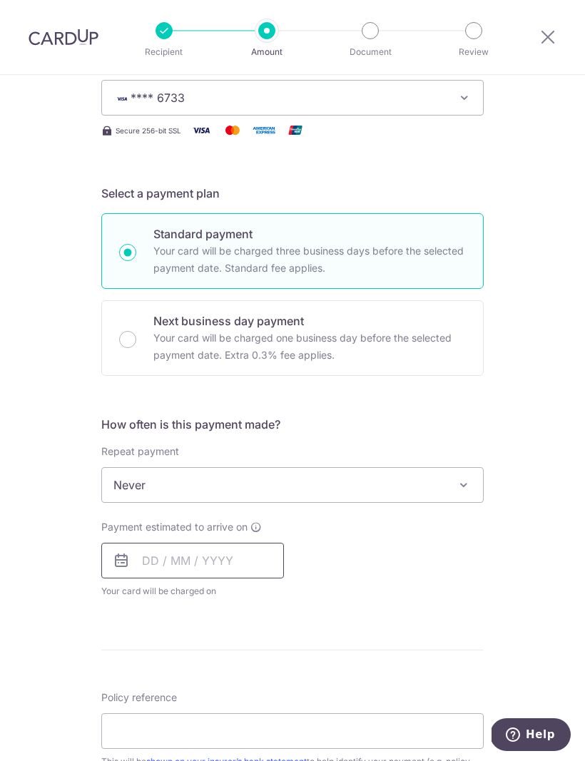
click at [249, 556] on input "text" at bounding box center [192, 561] width 183 height 36
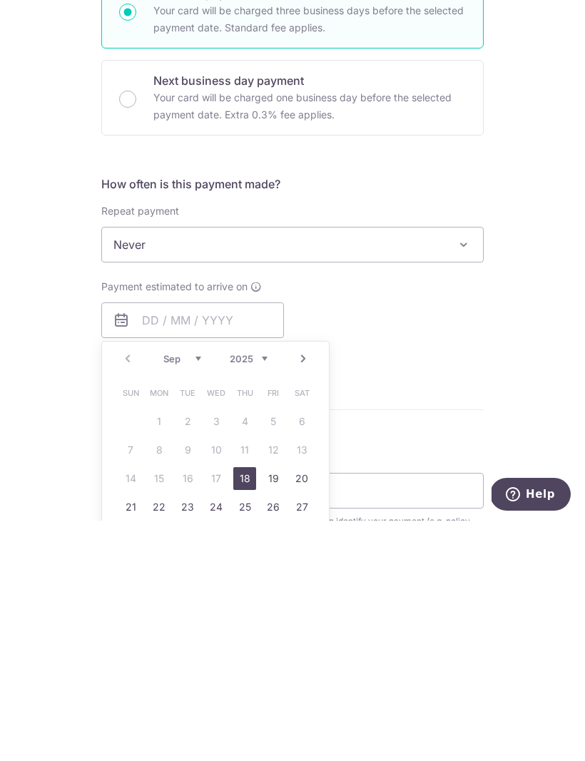
click at [248, 708] on link "18" at bounding box center [244, 719] width 23 height 23
type input "[DATE]"
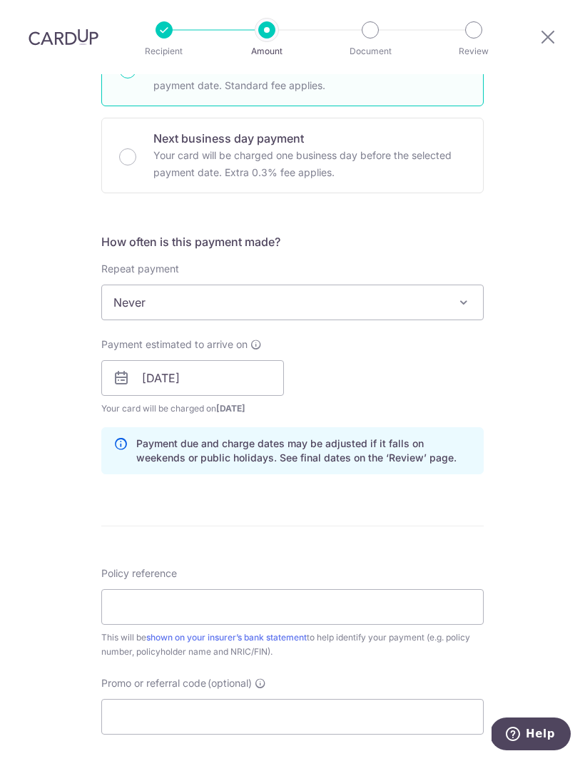
scroll to position [404, 0]
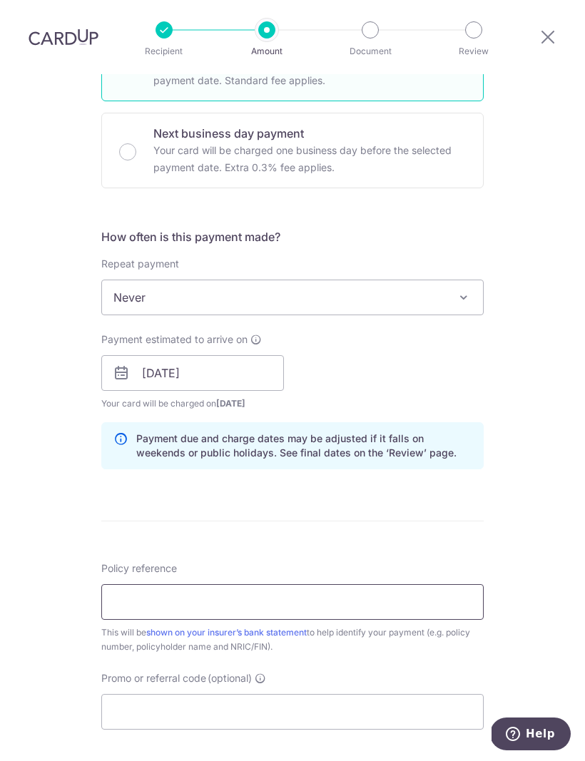
click at [436, 585] on input "Policy reference" at bounding box center [292, 603] width 382 height 36
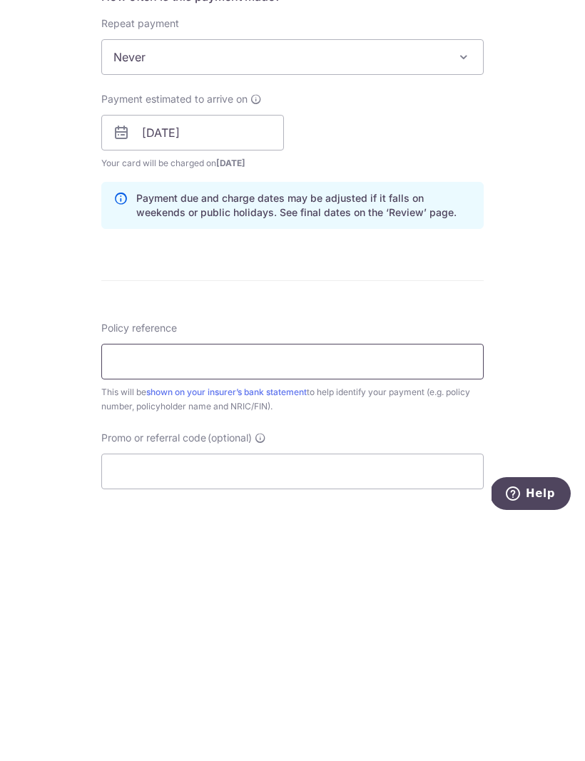
click at [388, 585] on input "Policy reference" at bounding box center [292, 603] width 382 height 36
type input "0070638197"
click at [417, 695] on input "Promo or referral code (optional)" at bounding box center [292, 713] width 382 height 36
click at [344, 695] on input "Promo or referral code (optional)" at bounding box center [292, 713] width 382 height 36
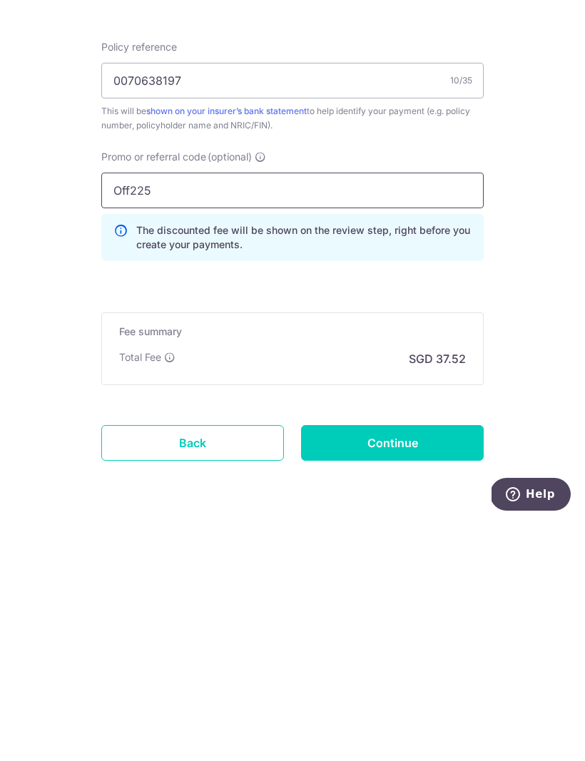
scroll to position [686, 0]
type input "Off225"
click at [446, 666] on input "Continue" at bounding box center [392, 684] width 183 height 36
type input "Create Schedule"
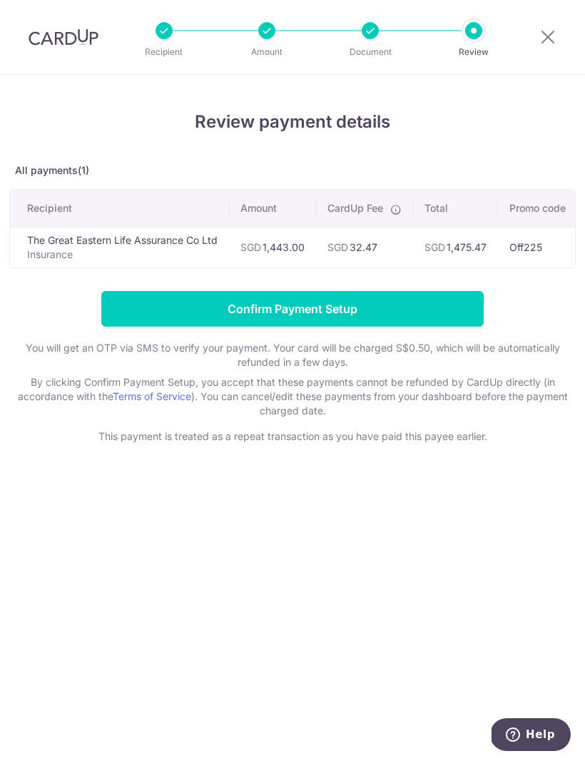
click at [423, 307] on input "Confirm Payment Setup" at bounding box center [292, 309] width 382 height 36
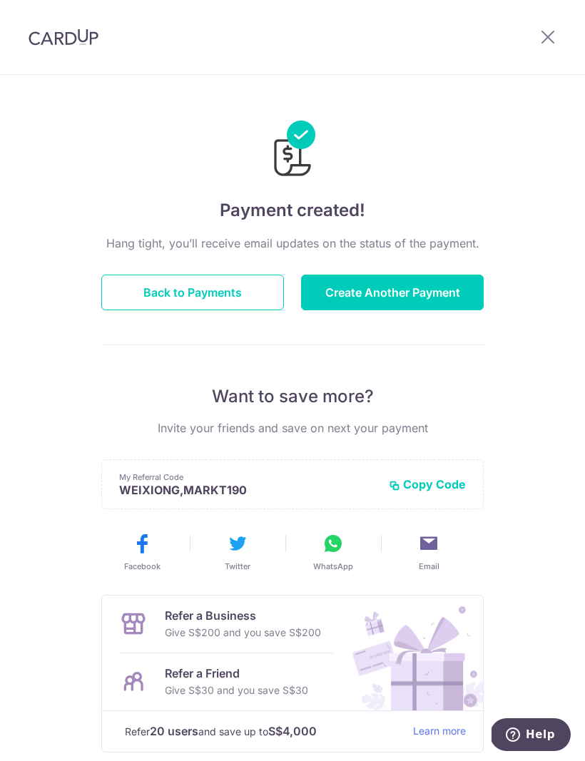
click at [545, 34] on icon at bounding box center [547, 37] width 17 height 18
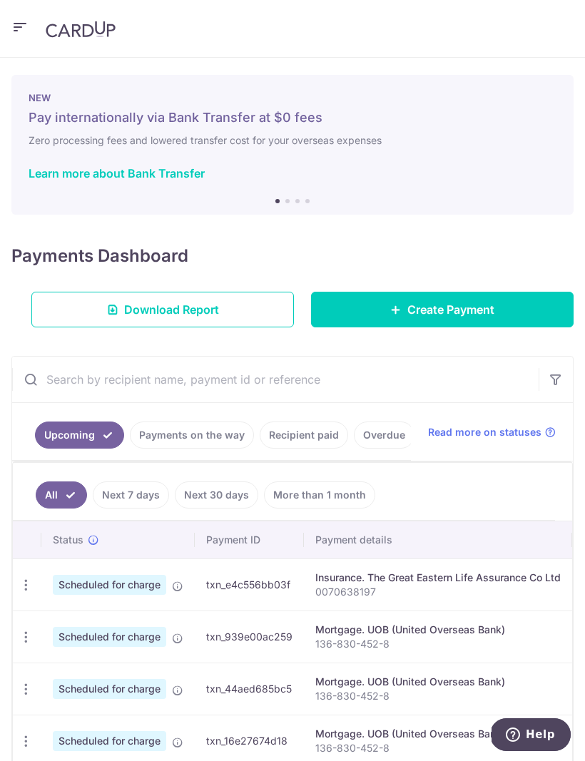
click at [15, 35] on icon "button" at bounding box center [19, 28] width 17 height 18
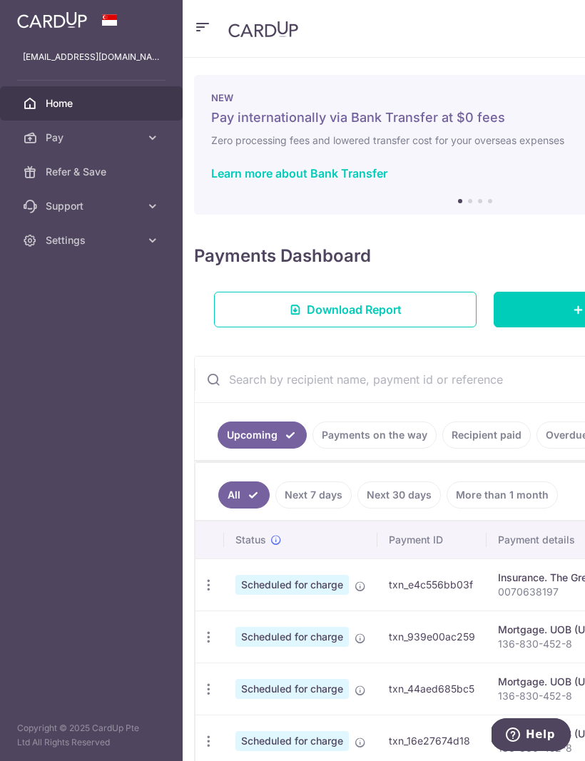
click at [117, 62] on p "marktan82@gmail.com" at bounding box center [91, 57] width 137 height 14
click at [131, 32] on div at bounding box center [91, 20] width 183 height 40
